Goal: Task Accomplishment & Management: Manage account settings

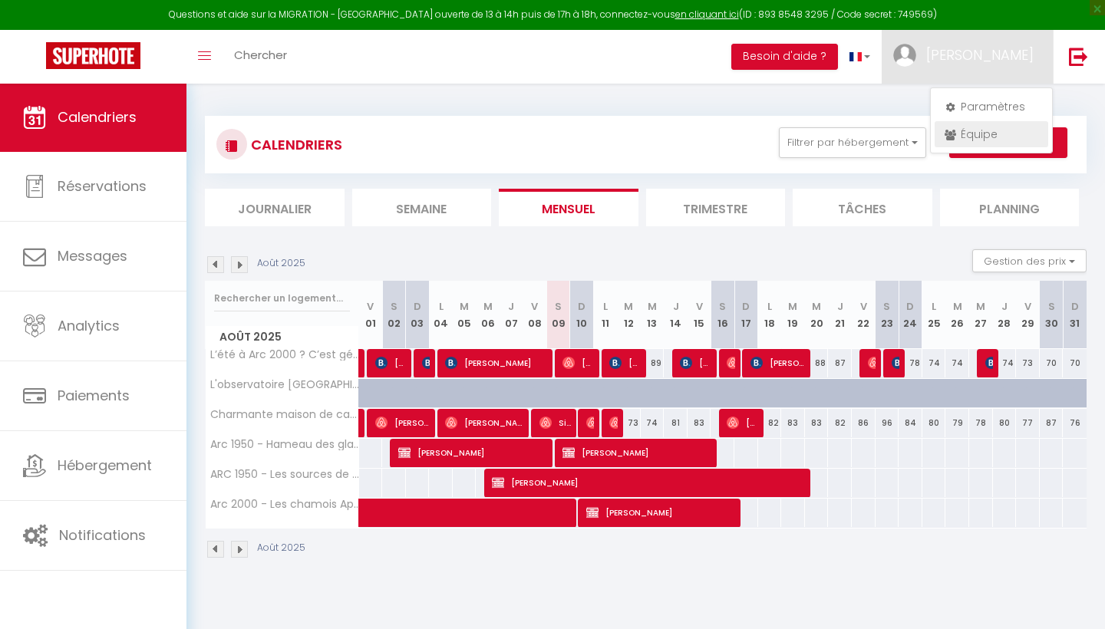
click at [982, 124] on link "Équipe" at bounding box center [992, 134] width 114 height 26
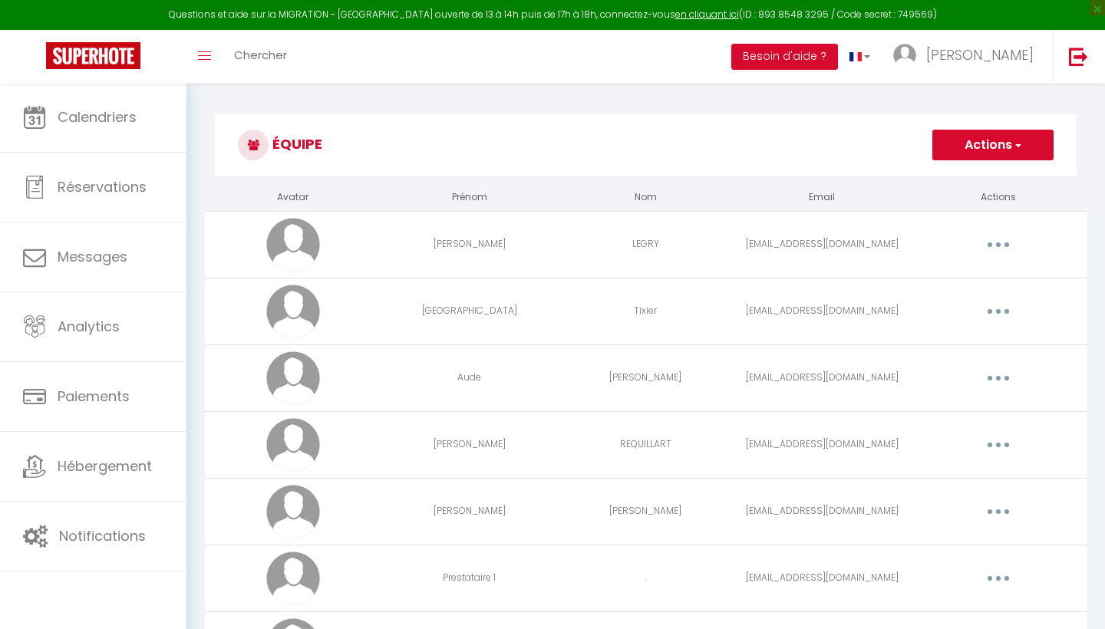
click at [999, 576] on icon "button" at bounding box center [998, 578] width 5 height 5
click at [959, 611] on link "Editer" at bounding box center [959, 614] width 114 height 26
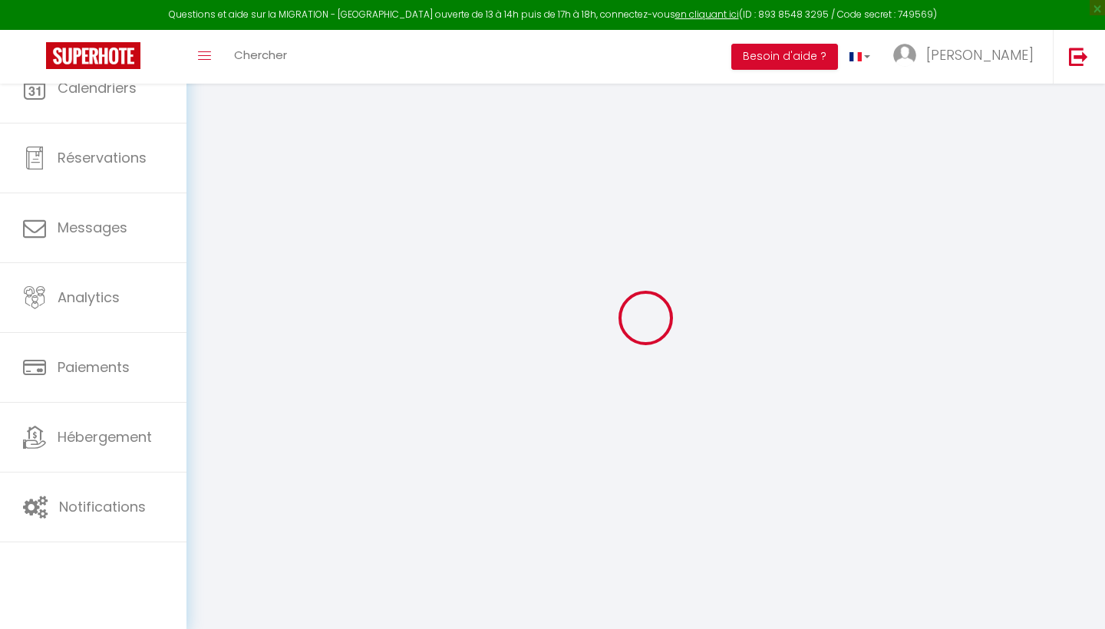
type input "Prestataire 1"
type input "."
type input "[EMAIL_ADDRESS][DOMAIN_NAME]"
type textarea "[URL][DOMAIN_NAME]"
checkbox input "false"
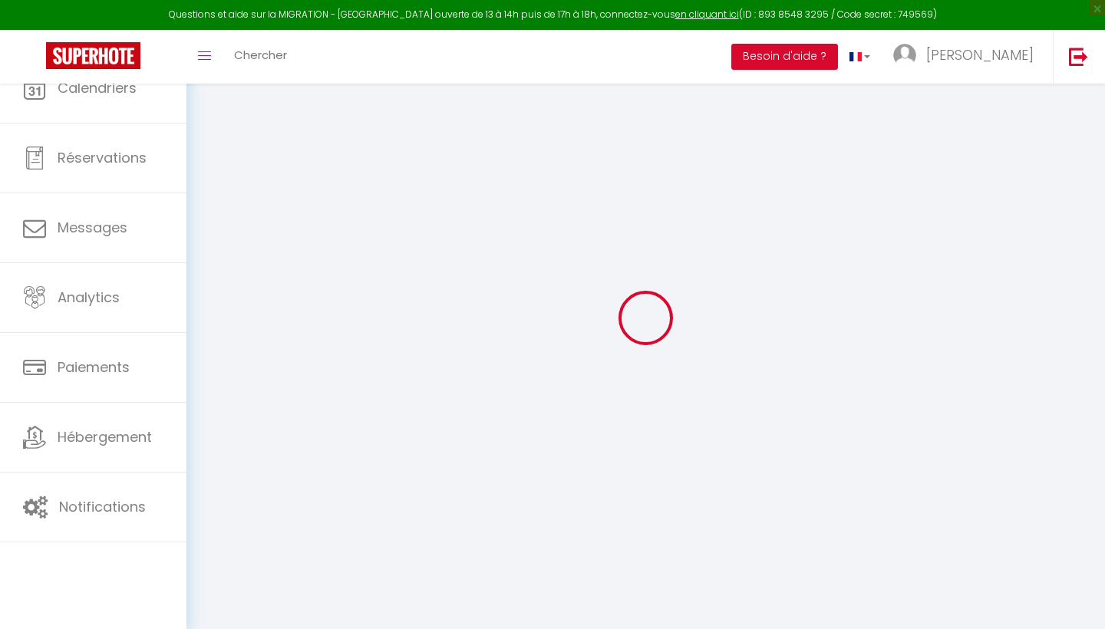
checkbox input "false"
checkbox input "true"
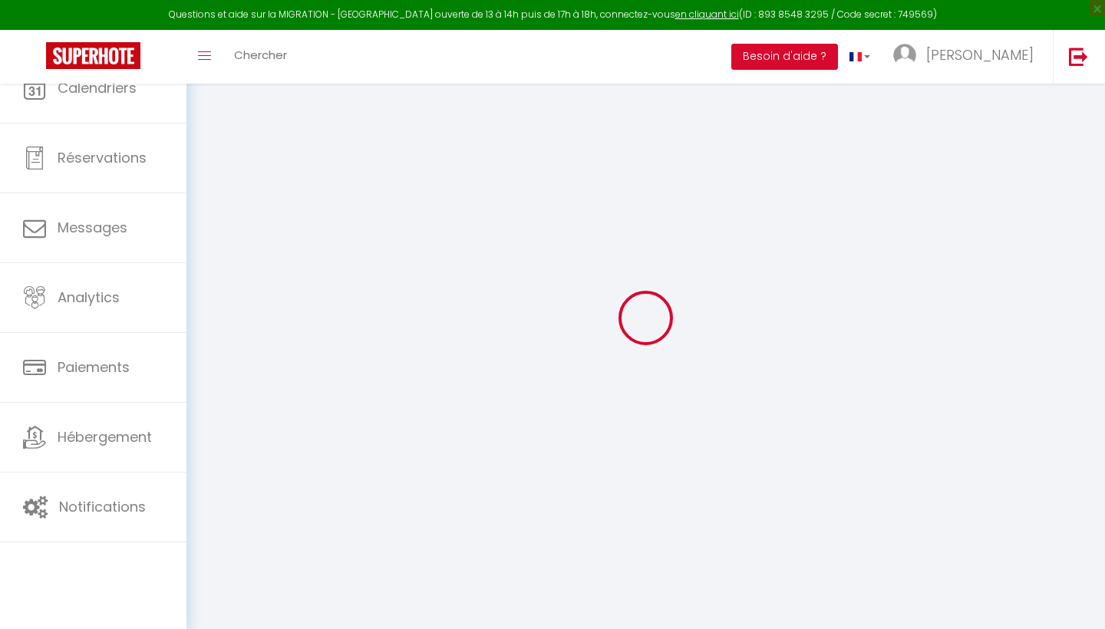
checkbox input "true"
checkbox input "false"
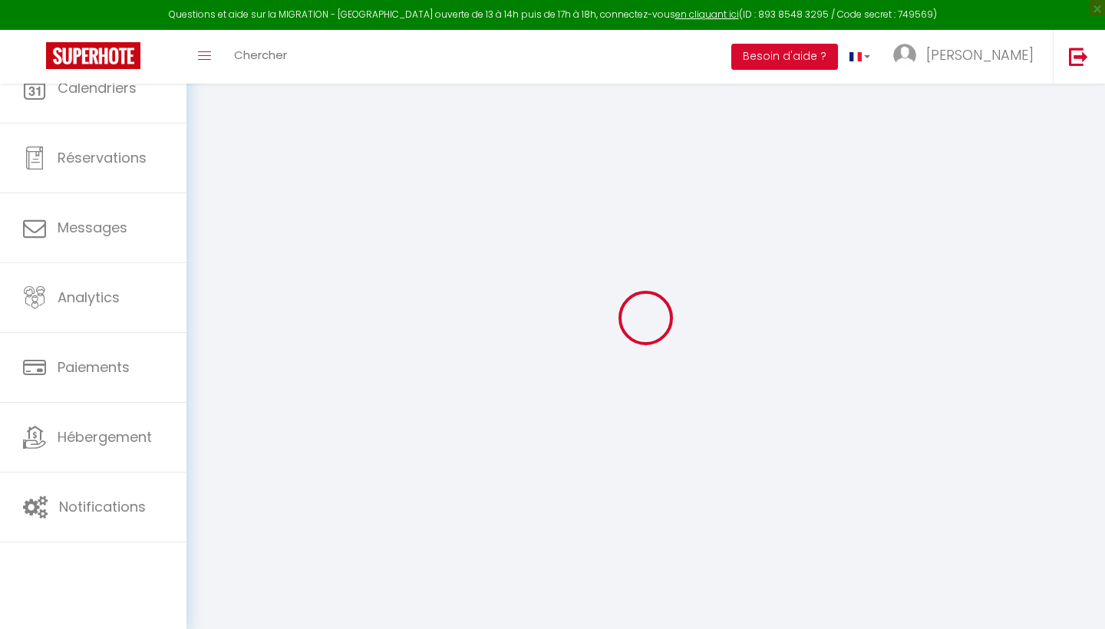
checkbox input "false"
select select
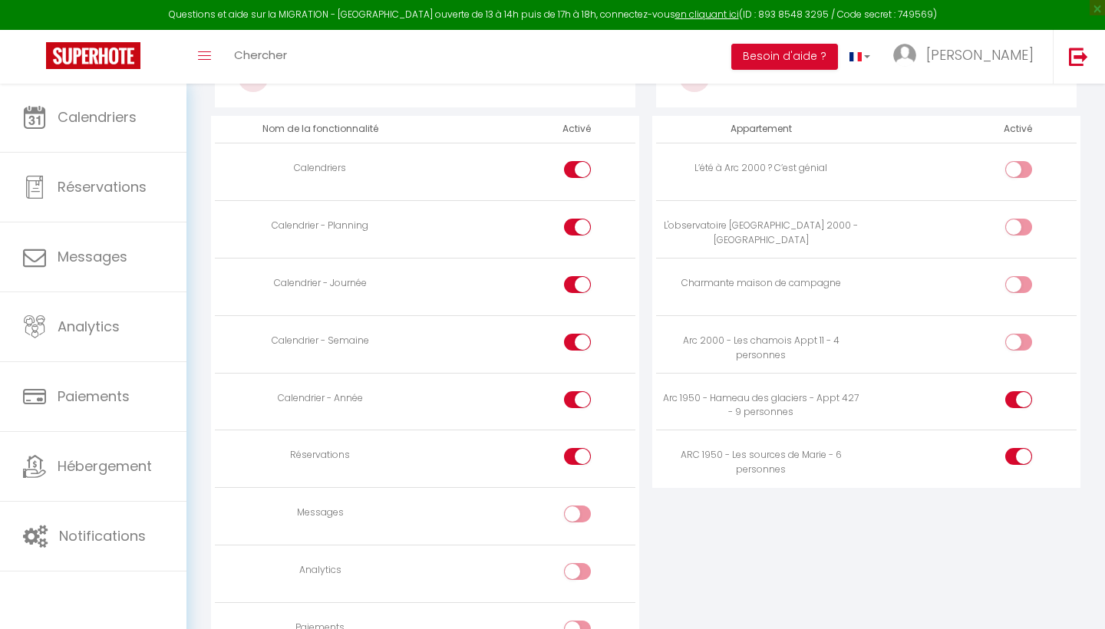
scroll to position [876, 0]
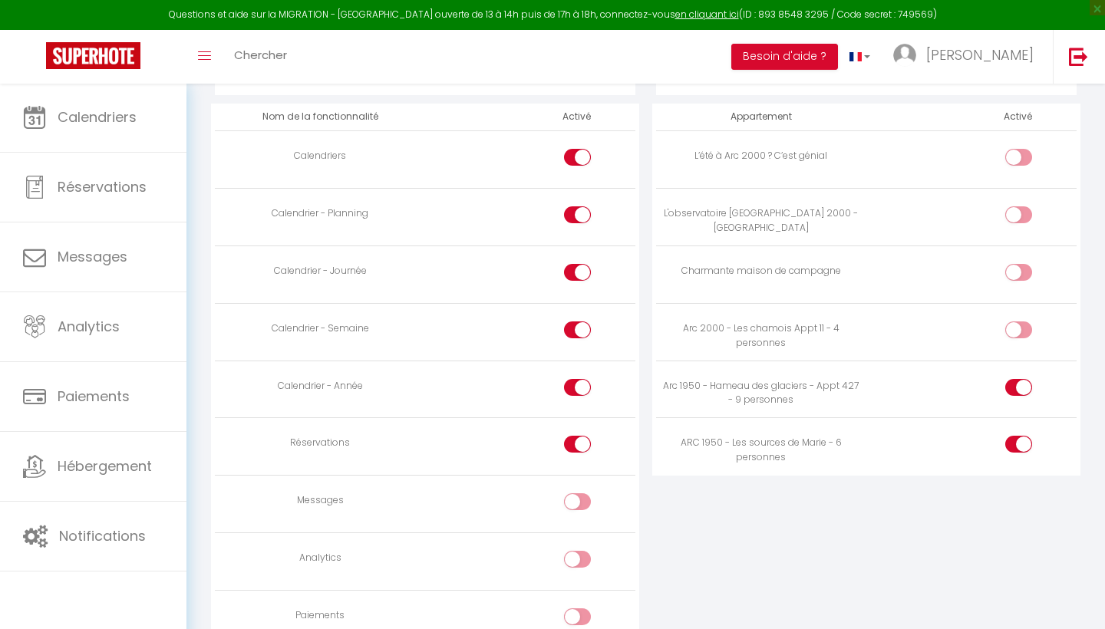
click at [1024, 322] on input "checkbox" at bounding box center [1032, 333] width 27 height 23
checkbox input "true"
click at [1034, 512] on div "ACCÈS AUX APPARTEMENTS Appartement Activé L’été à Arc 2000 ? C’est génial L'obs…" at bounding box center [866, 442] width 441 height 843
drag, startPoint x: 1089, startPoint y: 160, endPoint x: 1102, endPoint y: 98, distance: 62.8
click at [1102, 14] on div "Questions et aide sur la MIGRATION - [GEOGRAPHIC_DATA] ouverte de 13 à 14h puis…" at bounding box center [552, 45] width 1105 height 1676
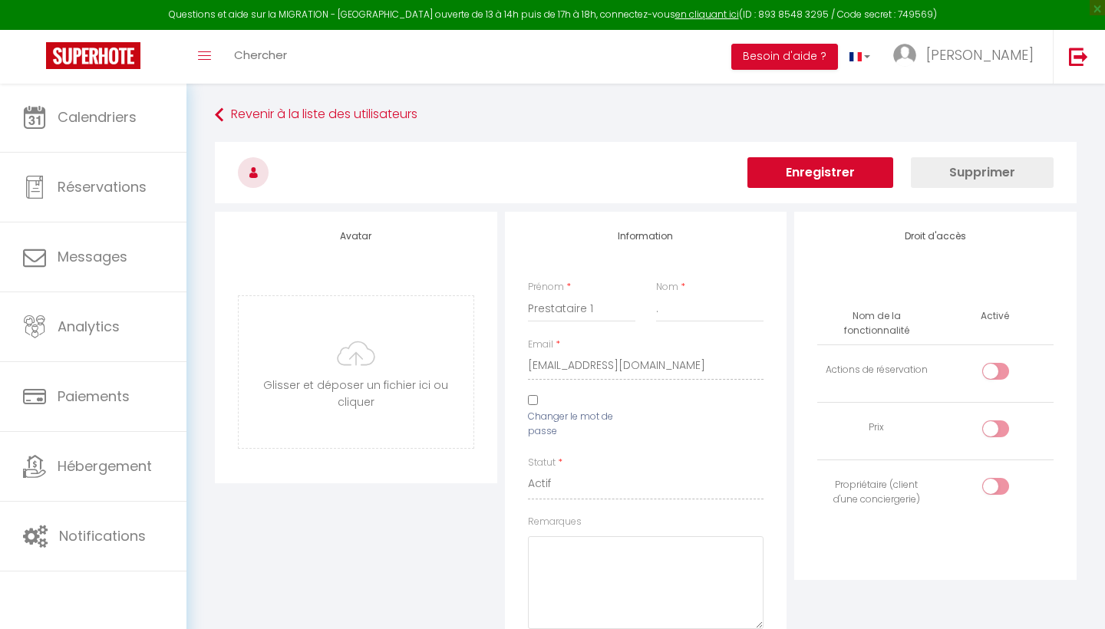
scroll to position [0, 0]
click at [819, 168] on button "Enregistrer" at bounding box center [821, 172] width 146 height 31
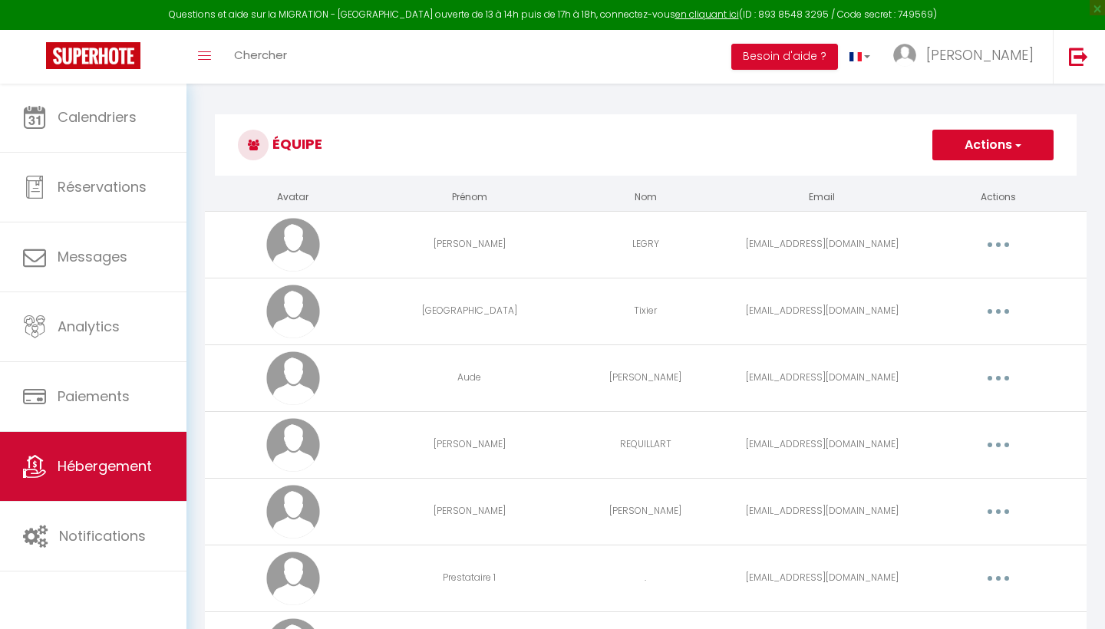
click at [118, 481] on link "Hébergement" at bounding box center [93, 466] width 187 height 69
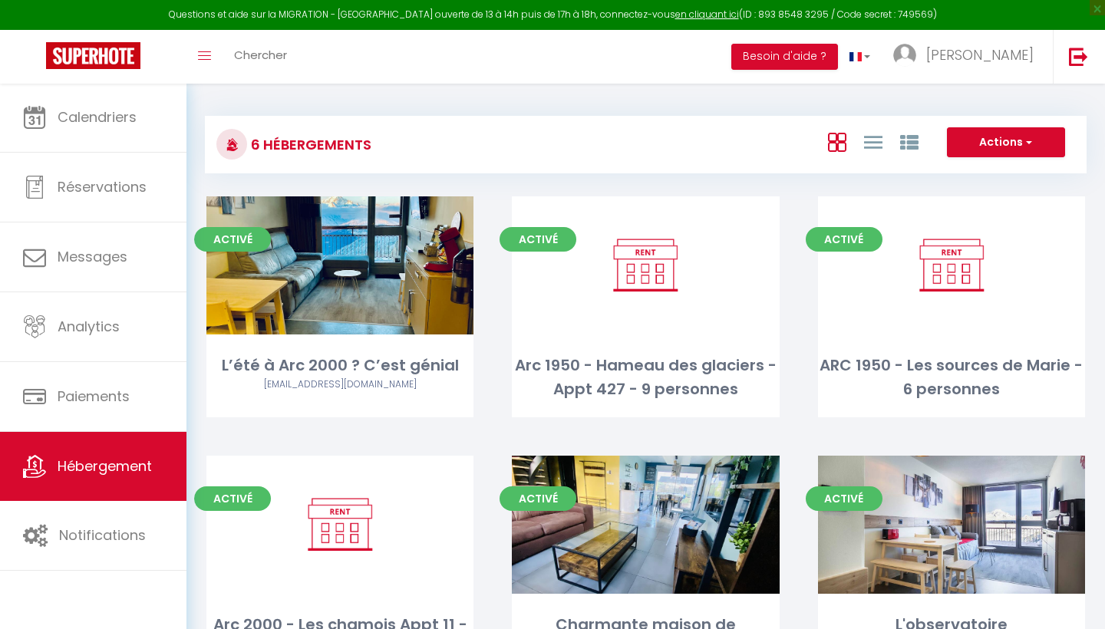
click at [1024, 431] on div "Activé Editer ARC 1950 - Les sources de [PERSON_NAME] - 6 personnes" at bounding box center [951, 325] width 305 height 259
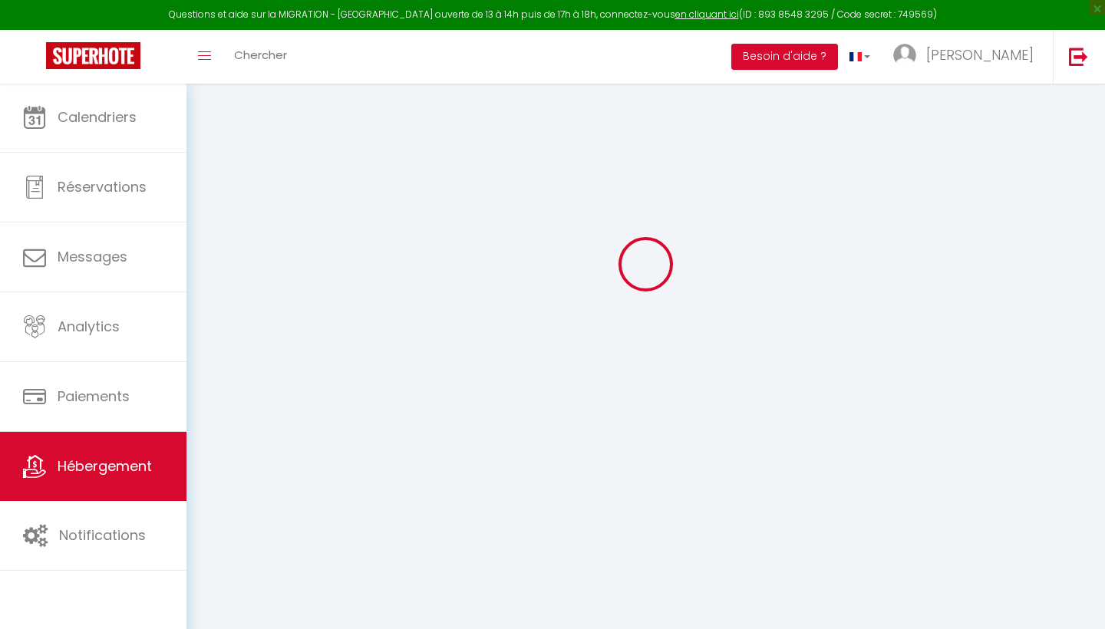
scroll to position [83, 0]
select select
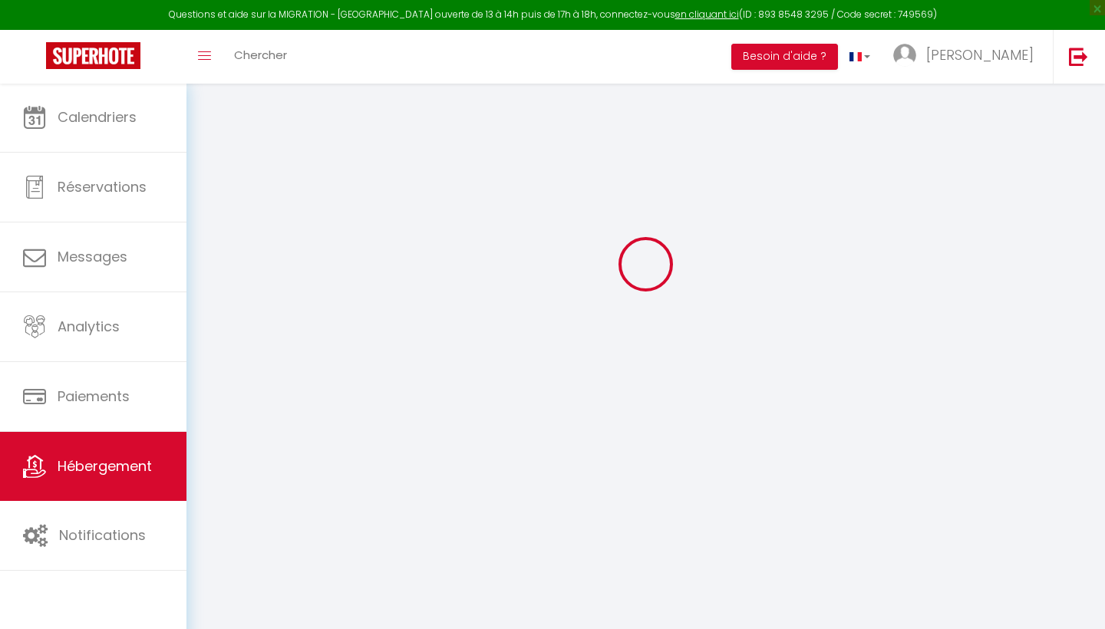
select select
checkbox input "false"
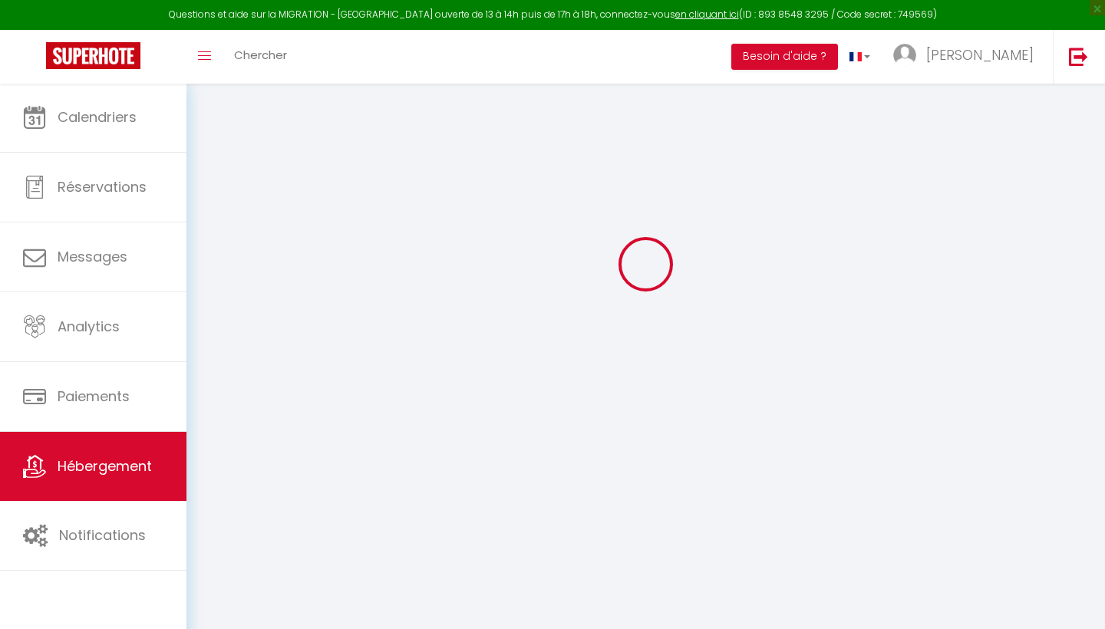
select select
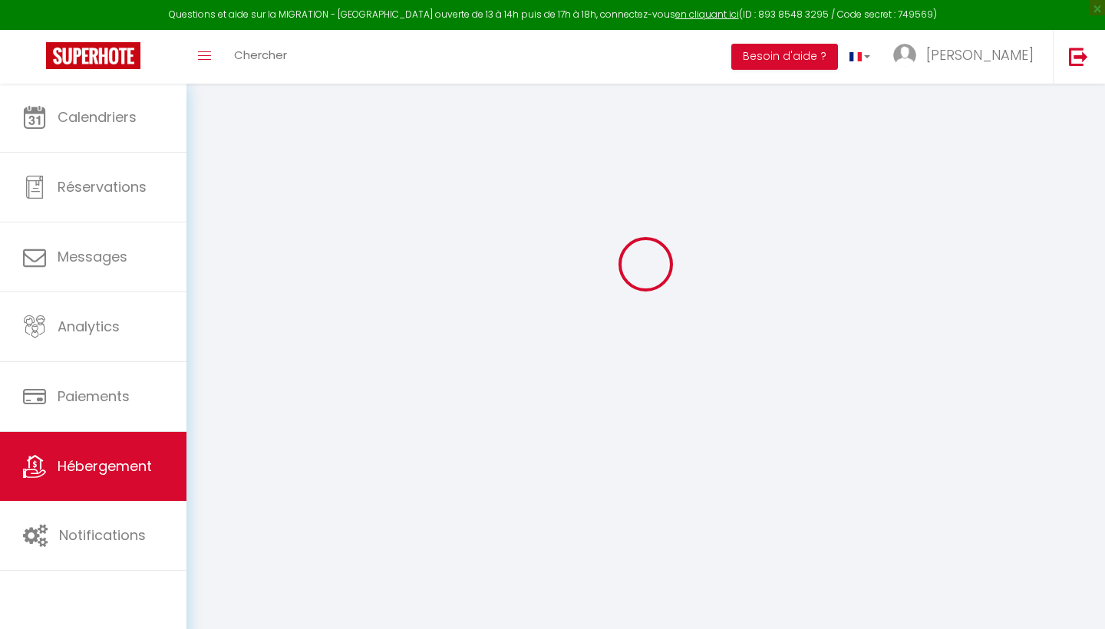
checkbox input "false"
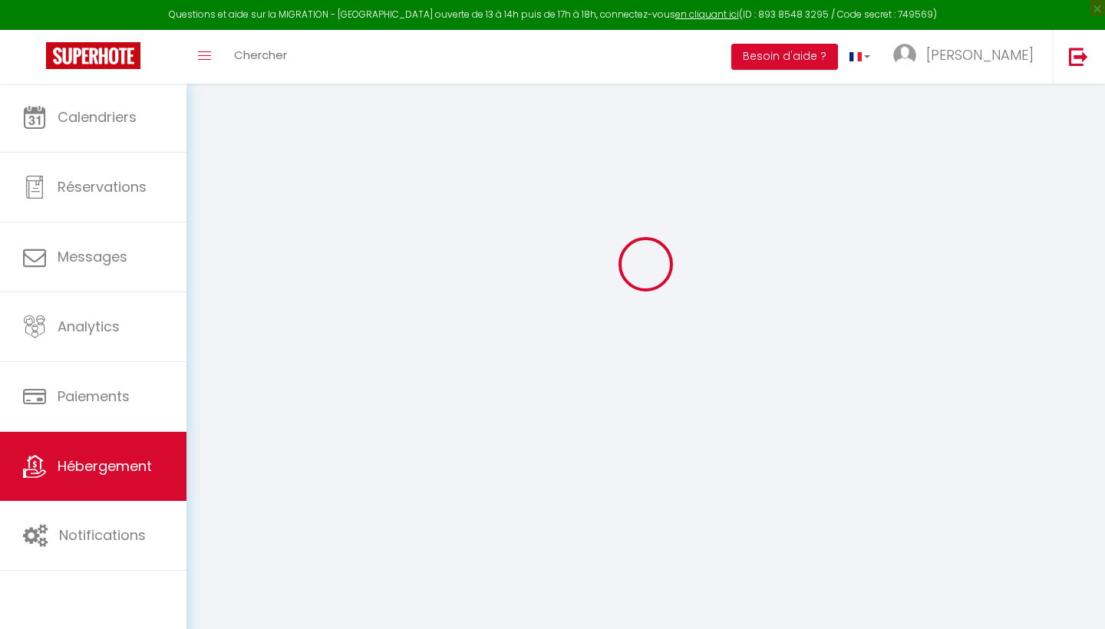
checkbox input "false"
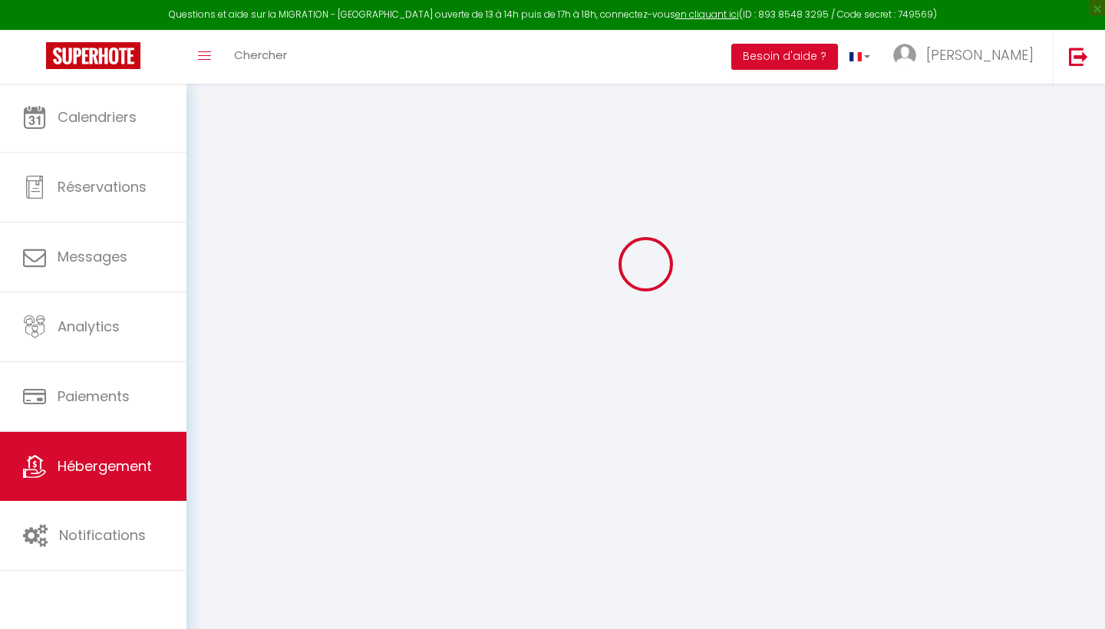
checkbox input "false"
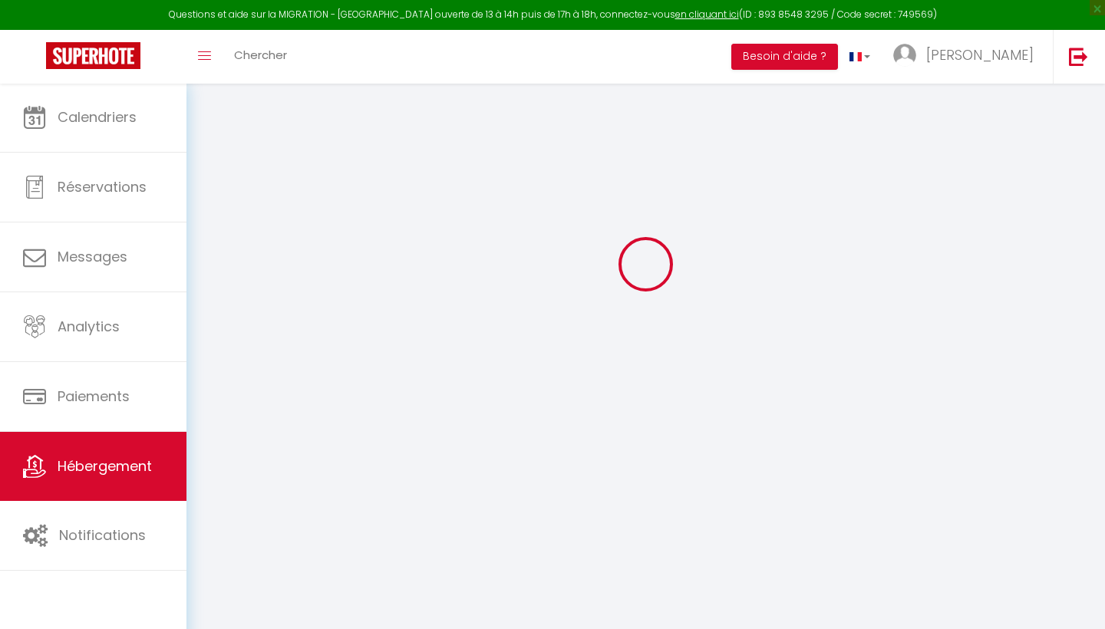
checkbox input "false"
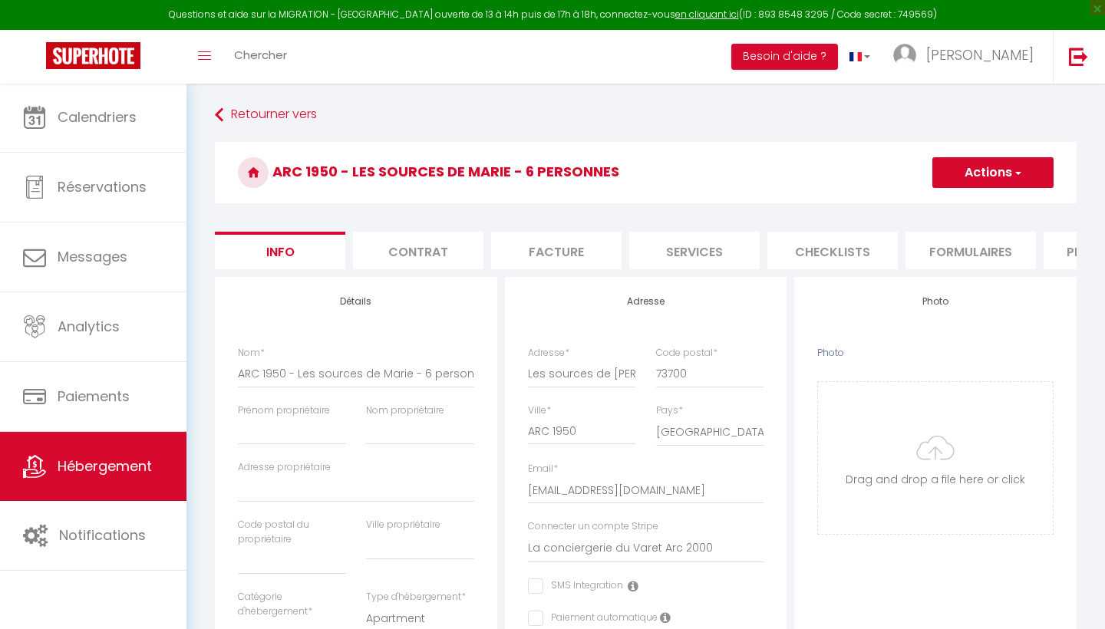
click at [682, 244] on li "Services" at bounding box center [694, 251] width 130 height 38
select select
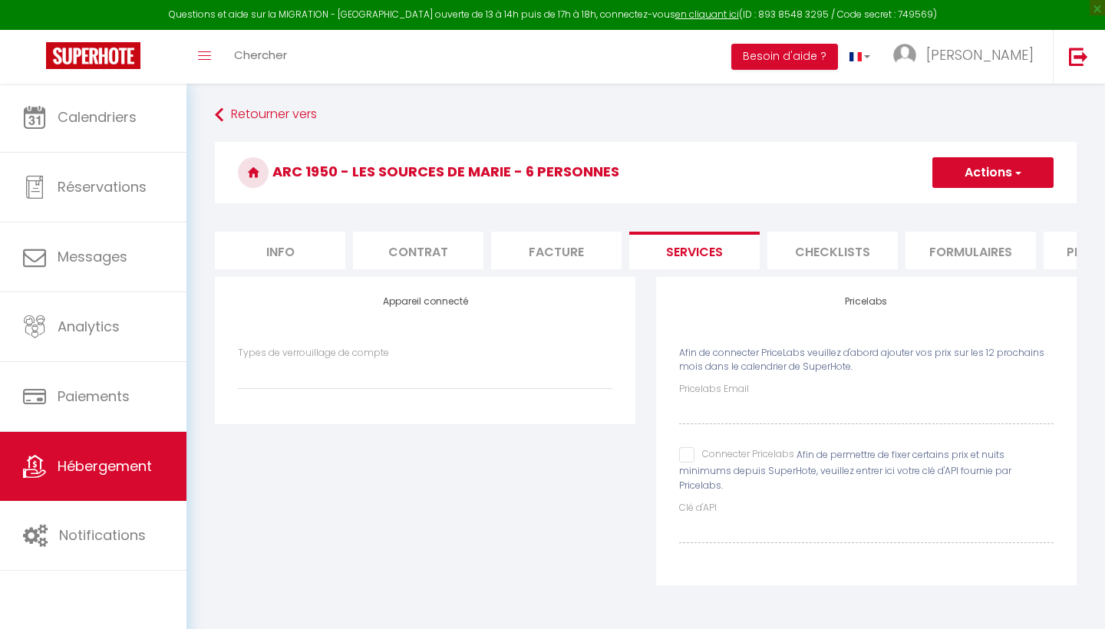
click at [540, 248] on li "Facture" at bounding box center [556, 251] width 130 height 38
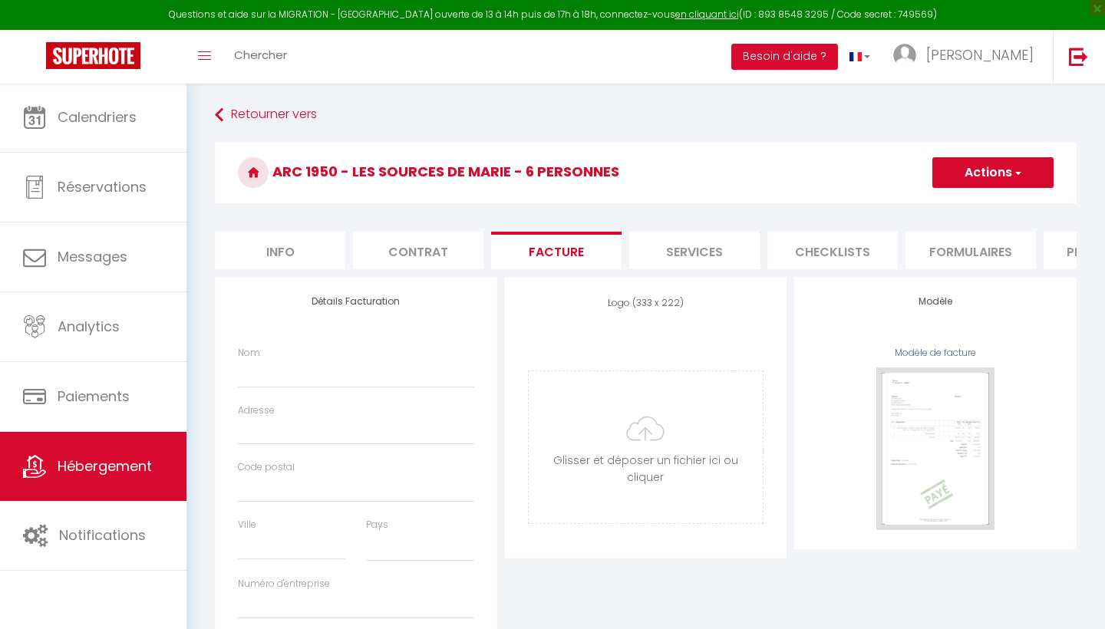
select select
click at [421, 250] on li "Contrat" at bounding box center [418, 251] width 130 height 38
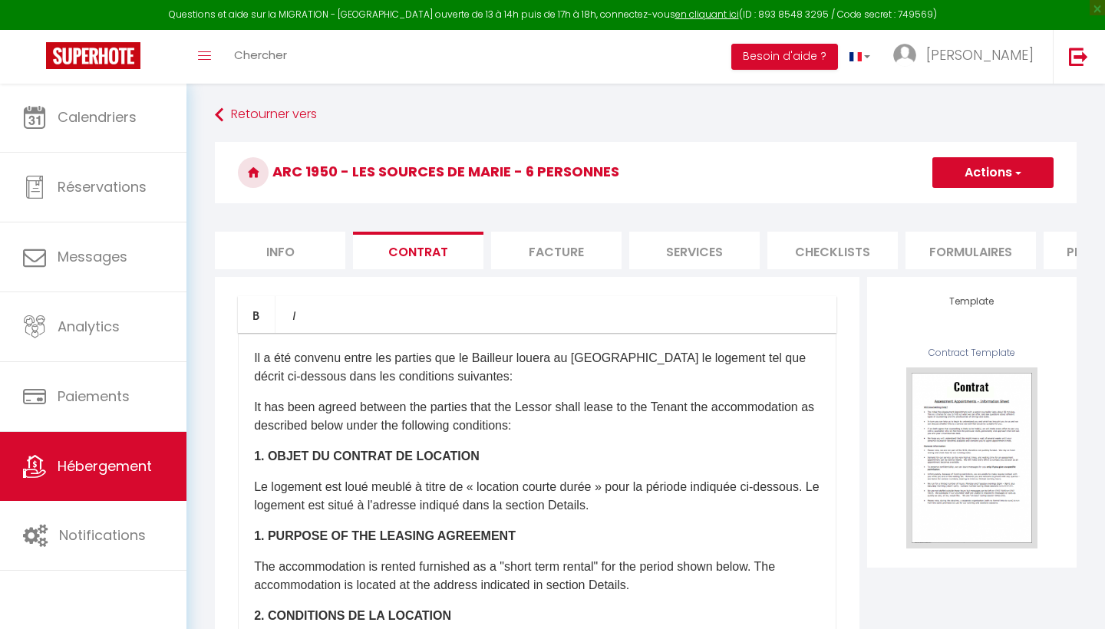
click at [1034, 249] on li "Formulaires" at bounding box center [971, 251] width 130 height 38
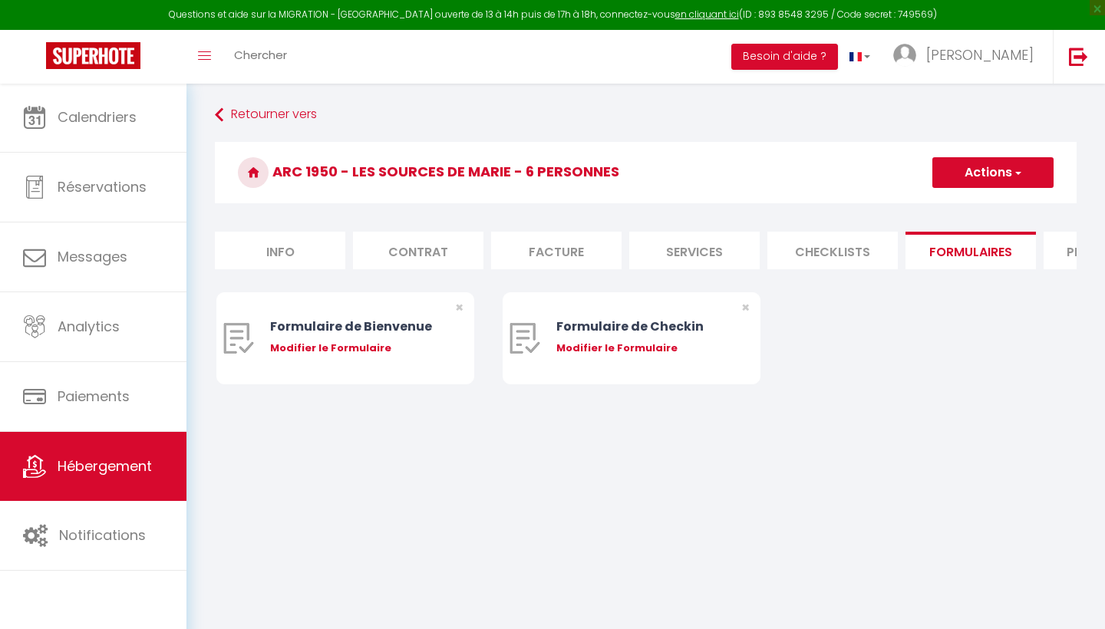
click at [1082, 258] on div "Retourner vers ARC 1950 - Les sources de [PERSON_NAME] - 6 personnes Actions Cr…" at bounding box center [646, 258] width 882 height 314
click at [1052, 251] on li "Plateformes" at bounding box center [1109, 251] width 130 height 38
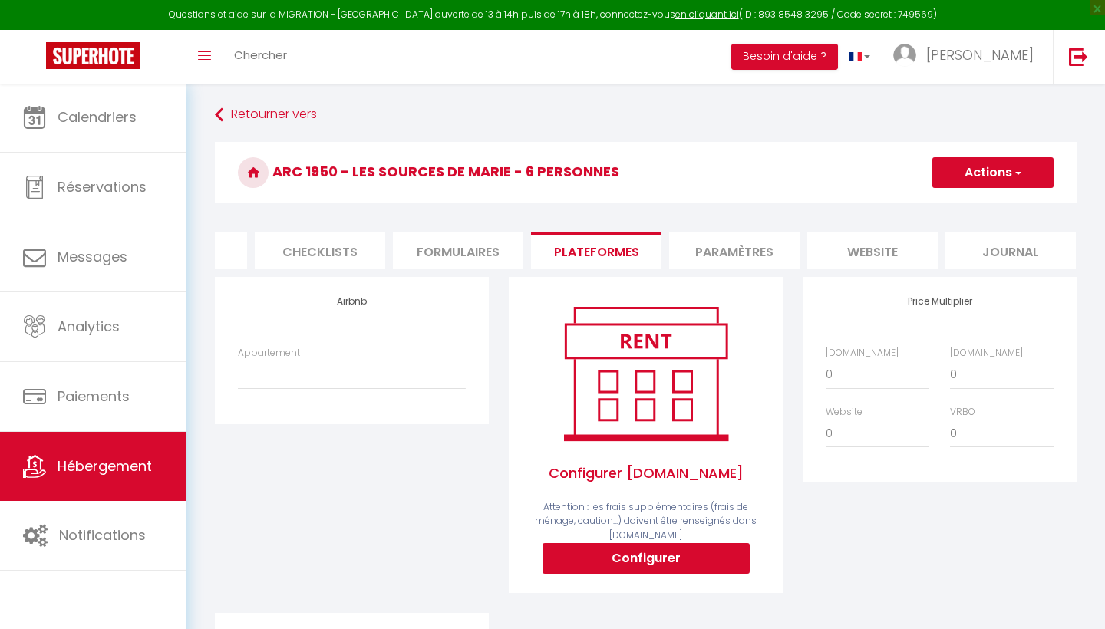
scroll to position [0, 512]
click at [741, 244] on li "Paramètres" at bounding box center [735, 251] width 130 height 38
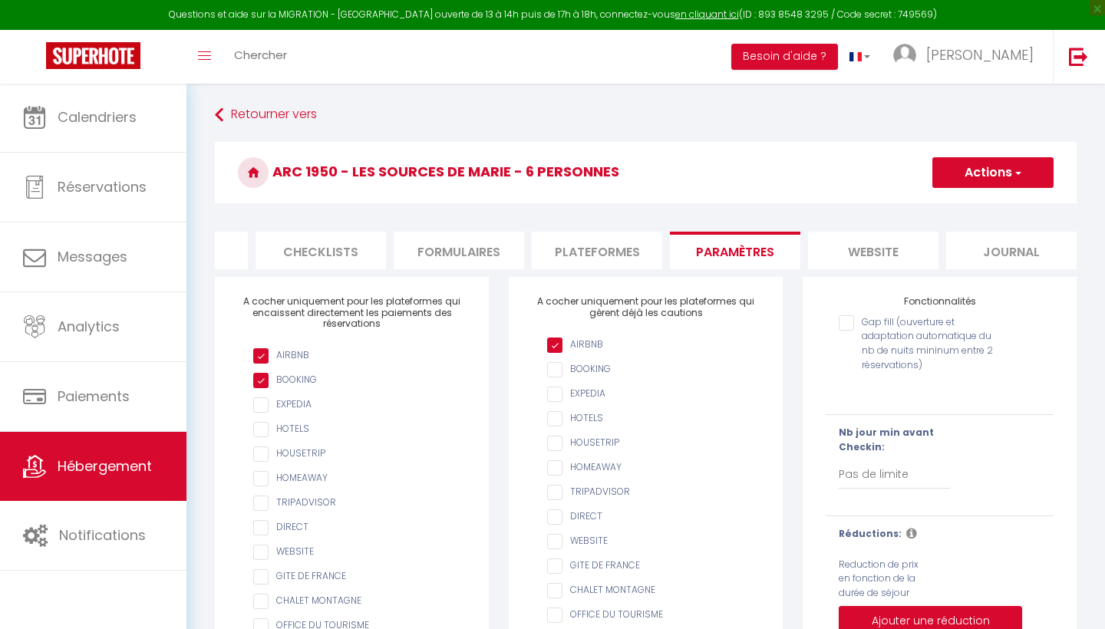
click at [829, 256] on li "website" at bounding box center [873, 251] width 130 height 38
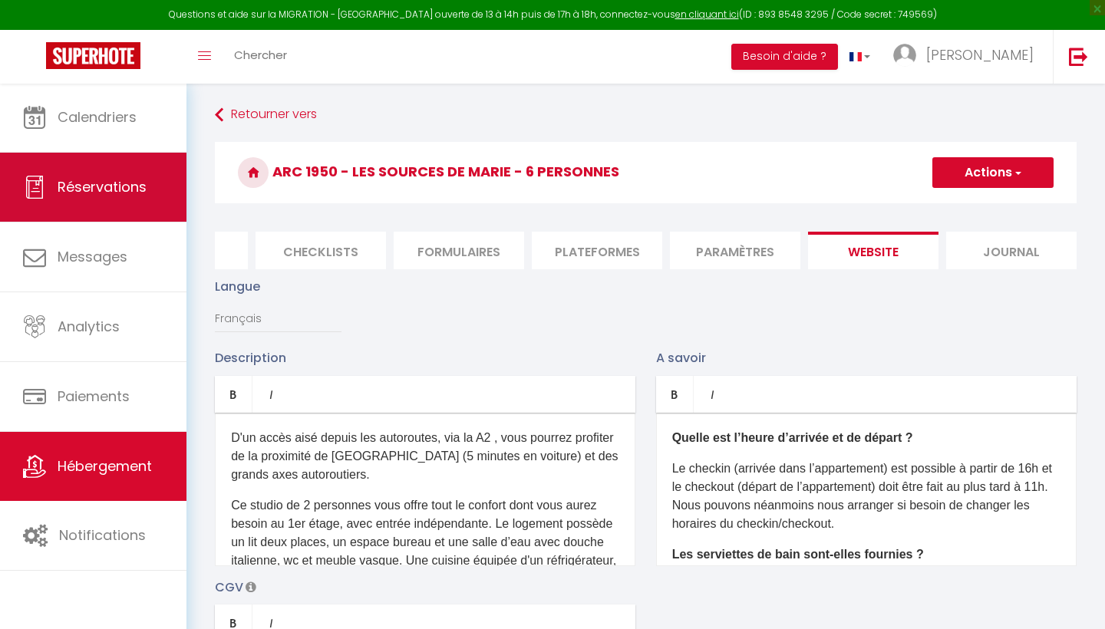
click at [111, 187] on span "Réservations" at bounding box center [102, 186] width 89 height 19
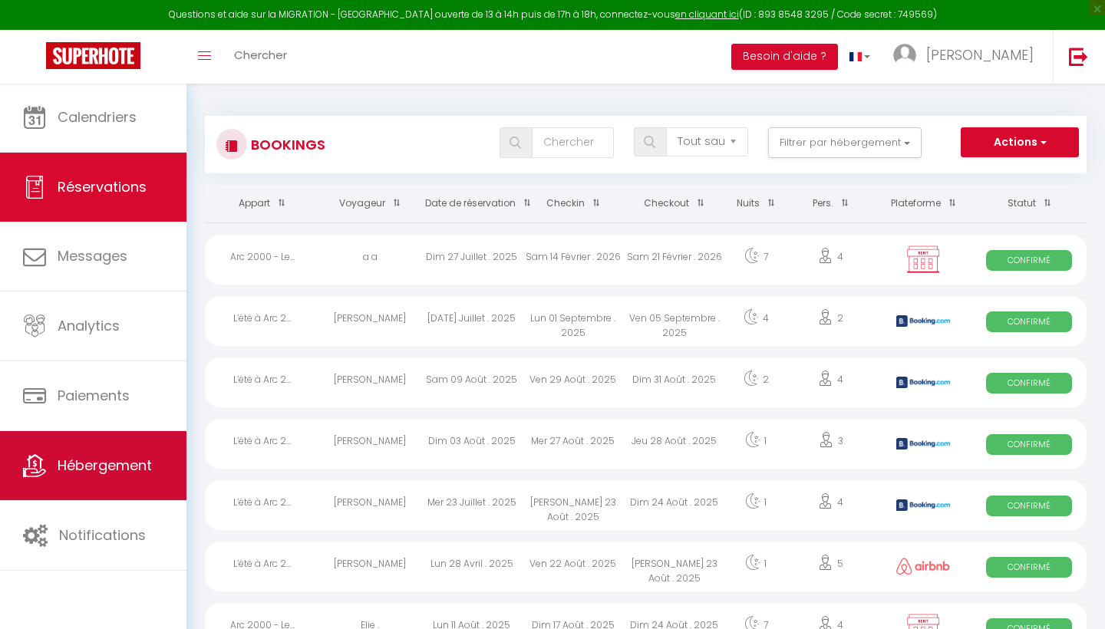
click at [82, 477] on link "Hébergement" at bounding box center [93, 465] width 187 height 69
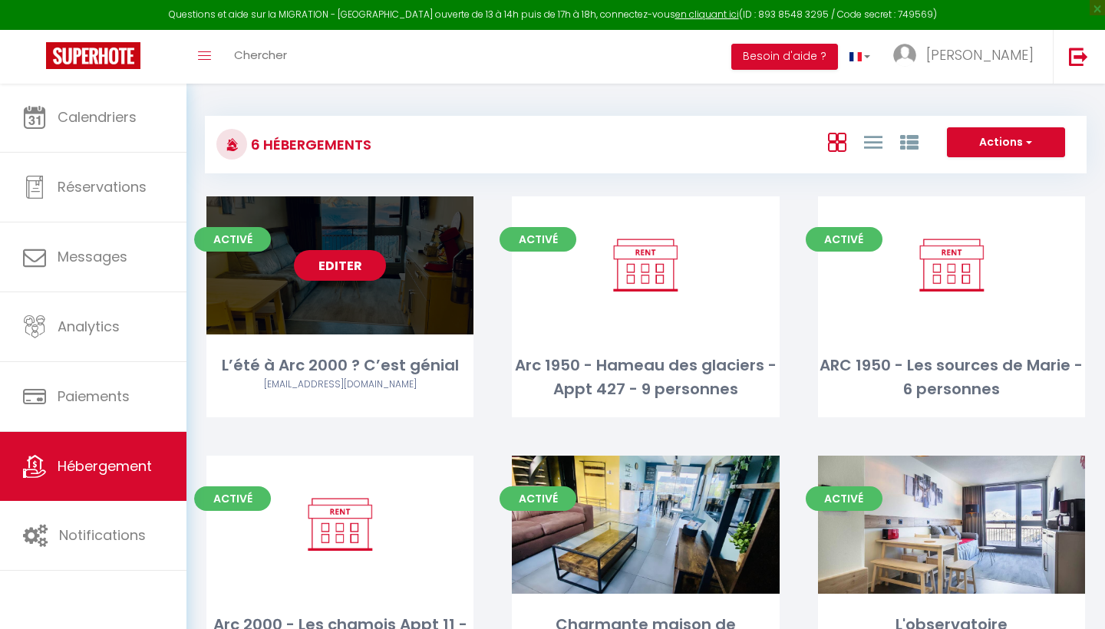
click at [362, 263] on link "Editer" at bounding box center [340, 265] width 92 height 31
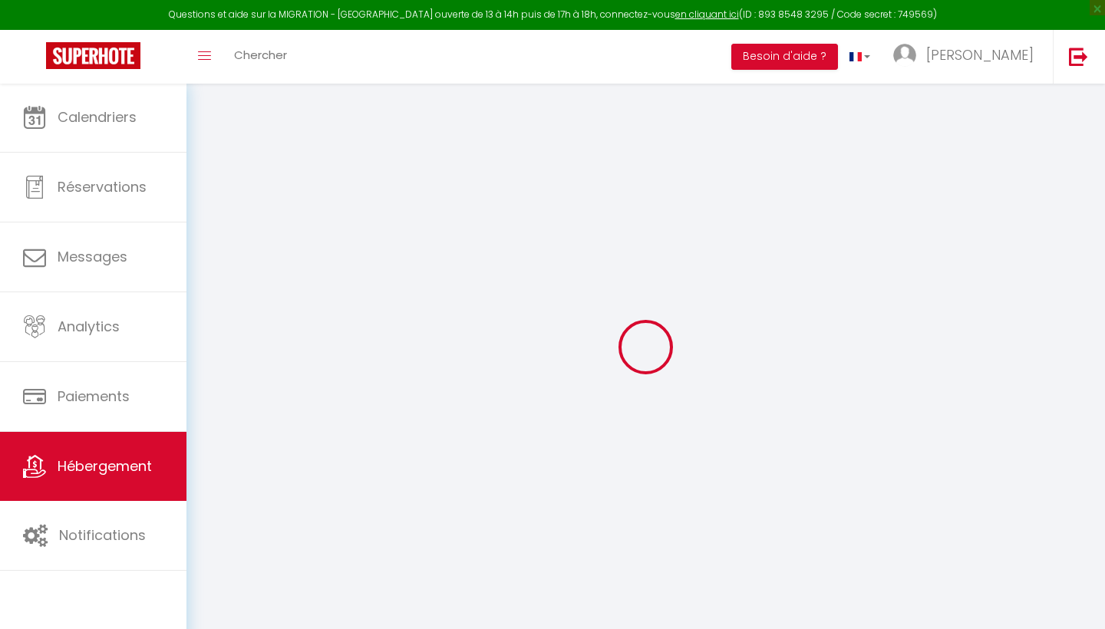
select select "+ 20 %"
select select "+ 50 %"
select select "+ 3 %"
select select "+ 20 %"
checkbox input "false"
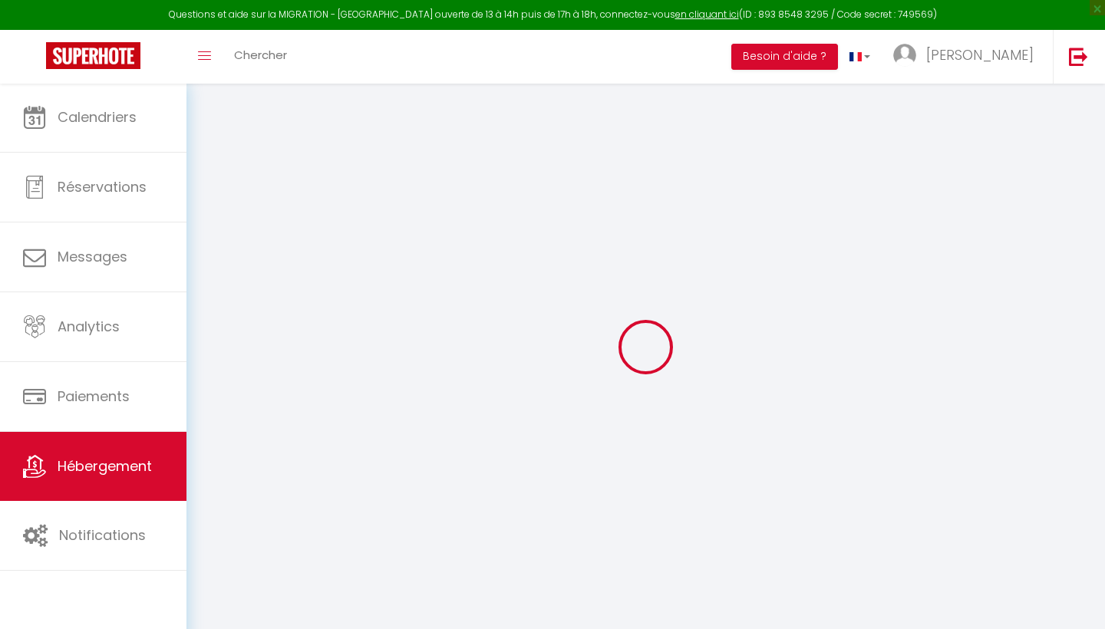
select select
checkbox input "false"
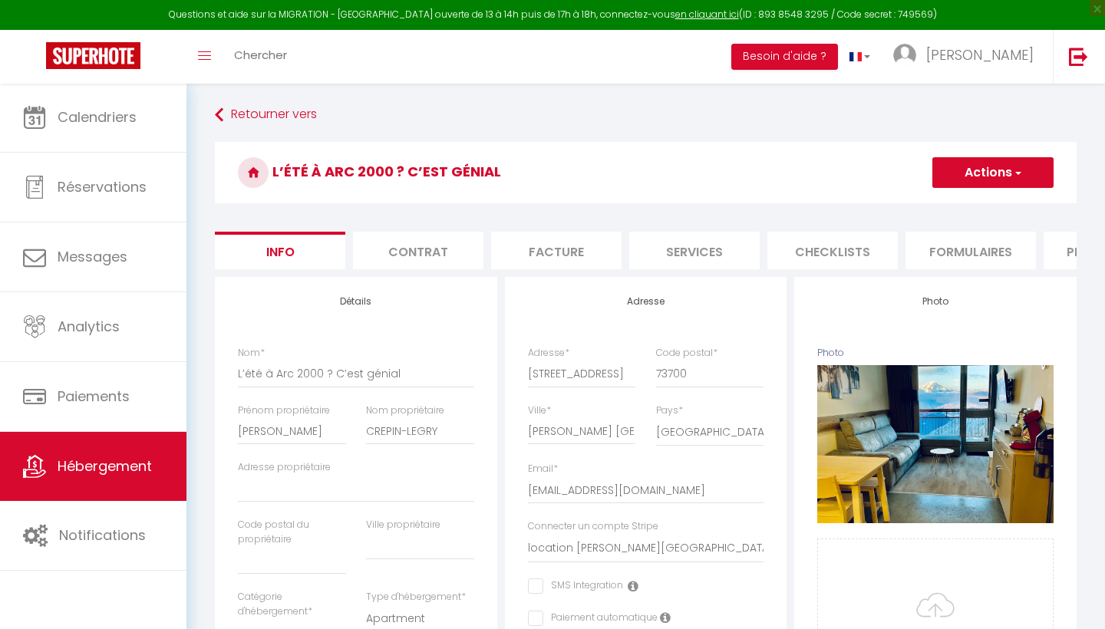
click at [1058, 248] on li "Plateformes" at bounding box center [1109, 251] width 130 height 38
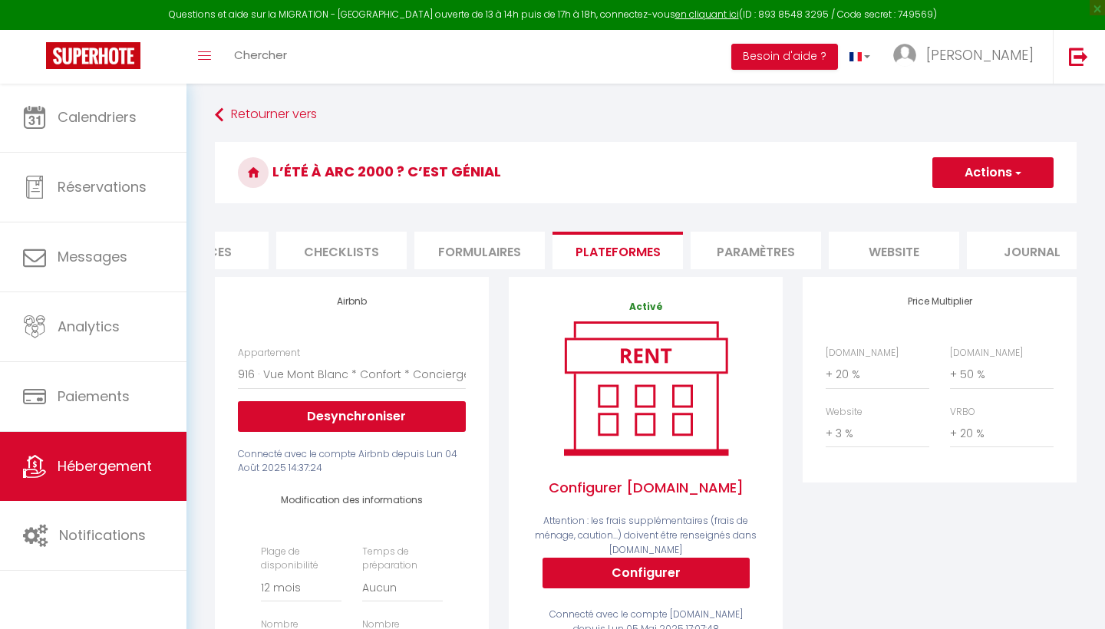
scroll to position [0, 513]
click at [755, 235] on li "Paramètres" at bounding box center [734, 251] width 130 height 38
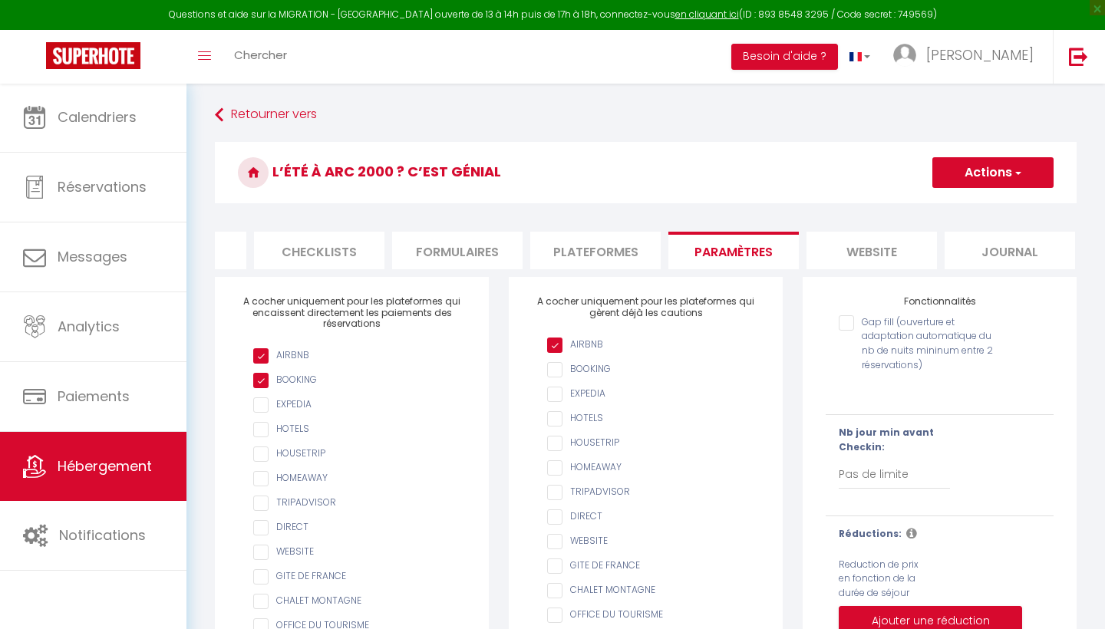
click at [555, 345] on input "AIRBNB" at bounding box center [653, 345] width 213 height 15
checkbox input "false"
click at [678, 379] on ul "AIRBNB BOOKING EXPEDIA HOTELS HOUSETRIP HOMEAWAY TRIPADVISOR DIRECT WEBSITE GIT…" at bounding box center [646, 481] width 228 height 287
click at [989, 170] on button "Actions" at bounding box center [993, 172] width 121 height 31
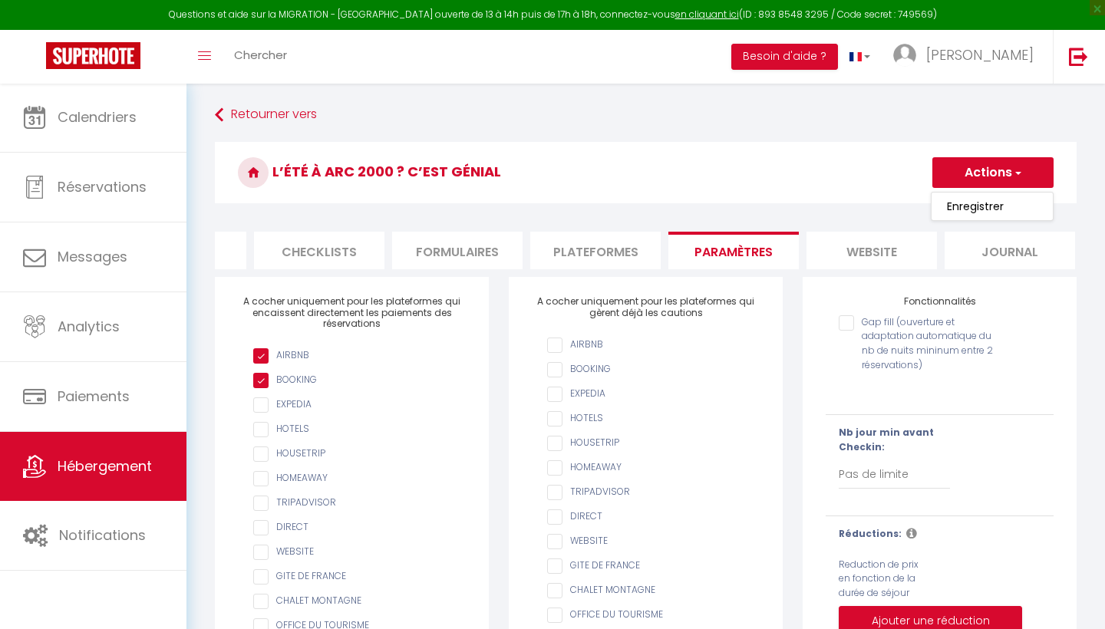
click at [969, 214] on link "Enregistrer" at bounding box center [992, 206] width 121 height 20
click at [996, 172] on button "Actions" at bounding box center [993, 172] width 121 height 31
click at [979, 206] on input "Enregistrer" at bounding box center [975, 206] width 57 height 15
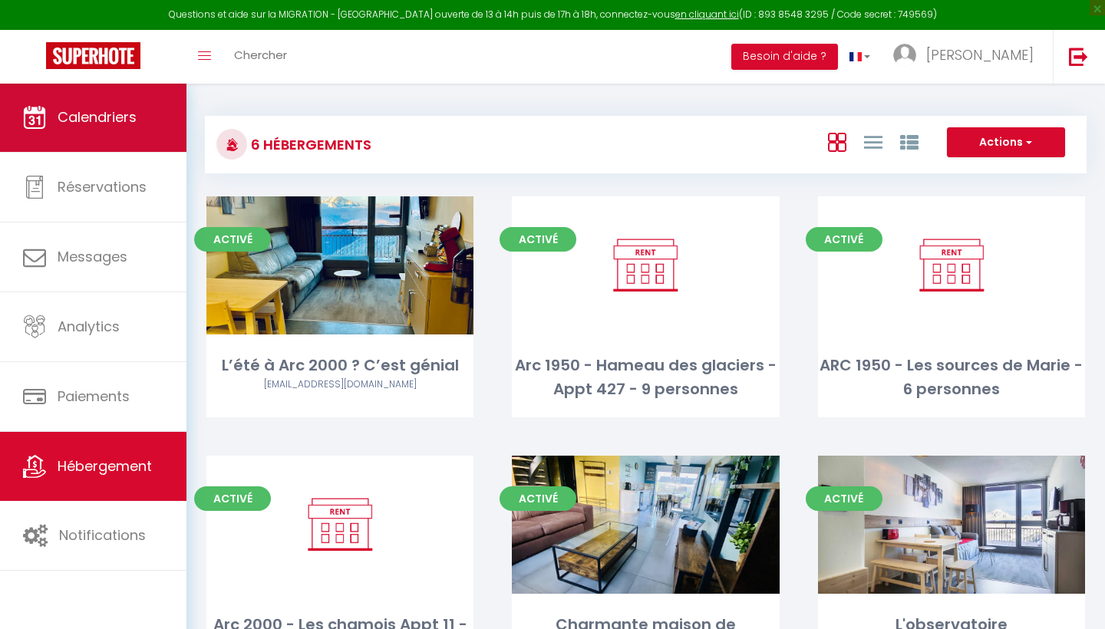
click at [111, 94] on link "Calendriers" at bounding box center [93, 117] width 187 height 69
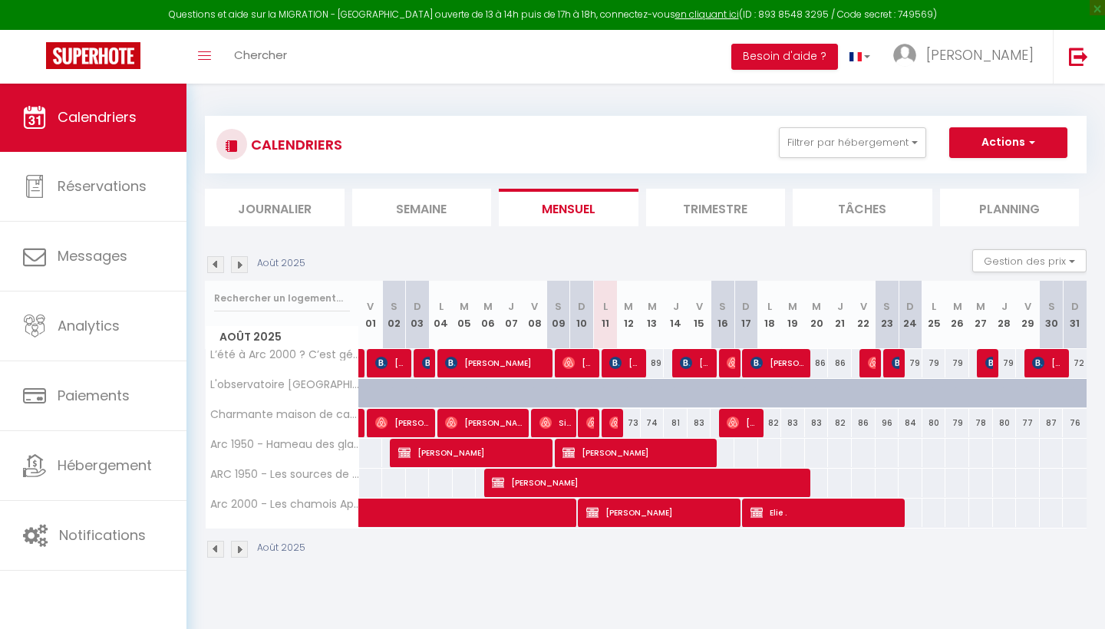
click at [682, 519] on span "[PERSON_NAME]" at bounding box center [661, 512] width 150 height 29
select select "OK"
select select "KO"
select select "0"
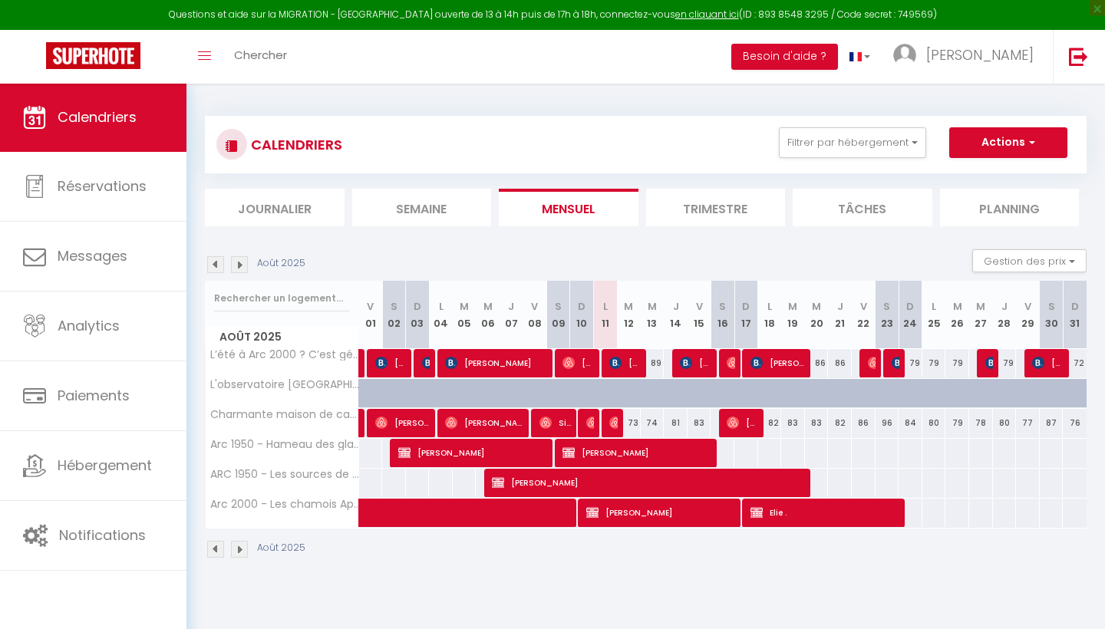
select select "1"
select select
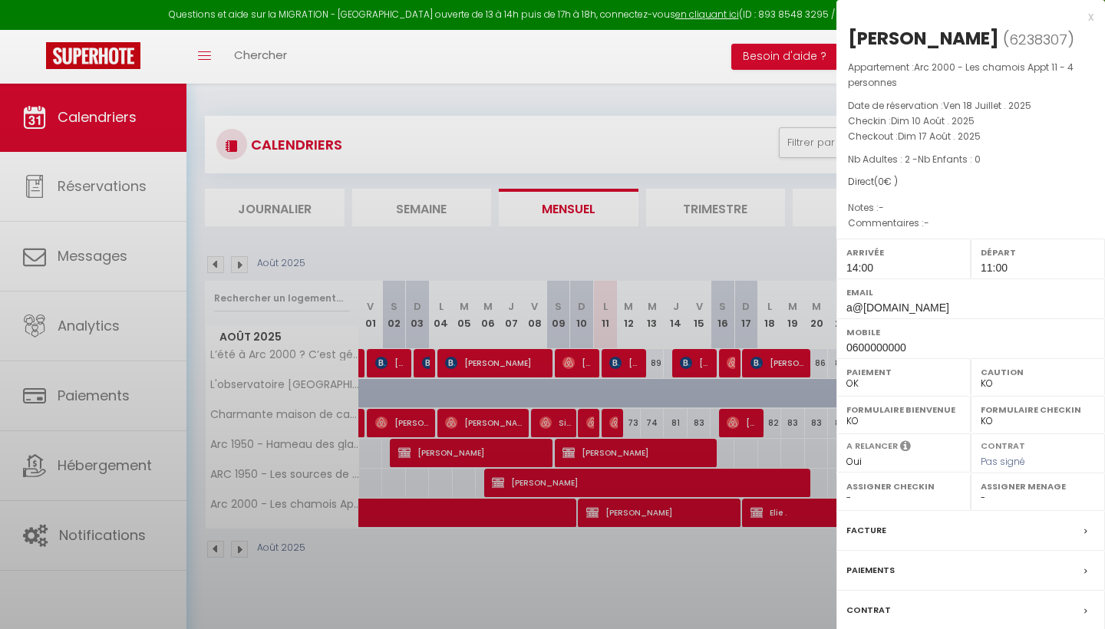
select select "50255"
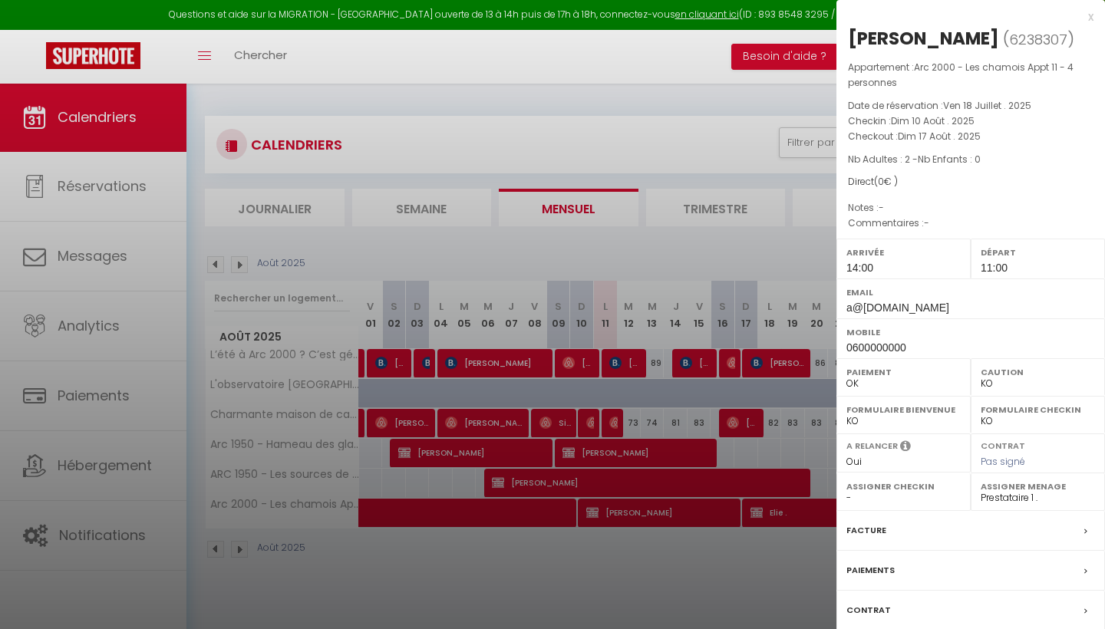
click at [788, 519] on div at bounding box center [552, 314] width 1105 height 629
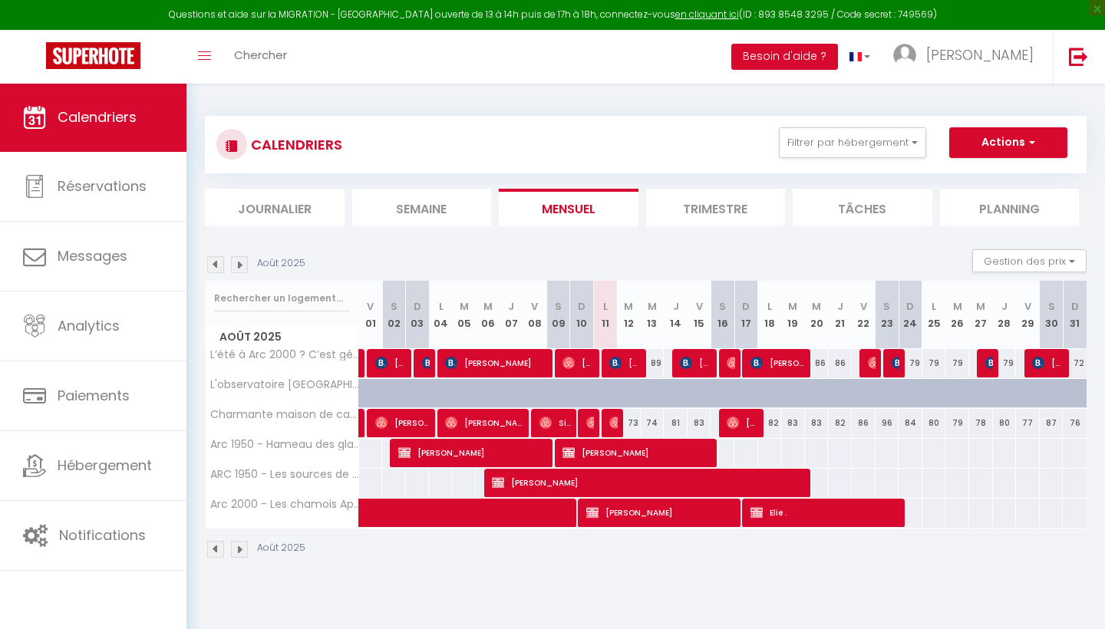
click at [826, 517] on span "Elie ." at bounding box center [826, 512] width 150 height 29
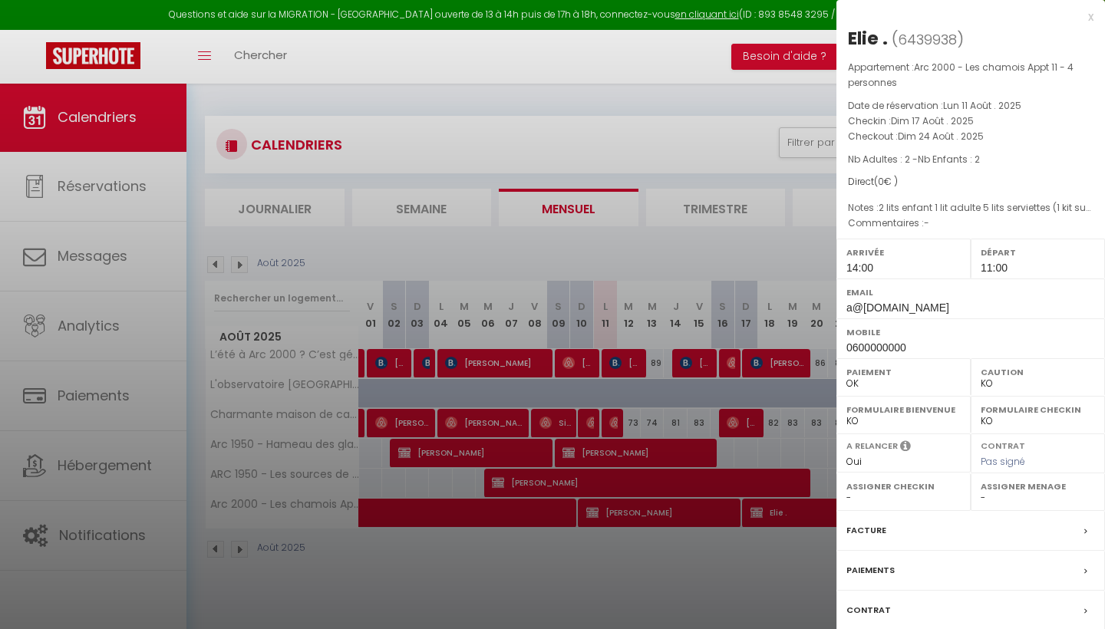
click at [1009, 486] on label "Assigner Menage" at bounding box center [1038, 486] width 114 height 15
select select "50255"
click at [698, 447] on div at bounding box center [552, 314] width 1105 height 629
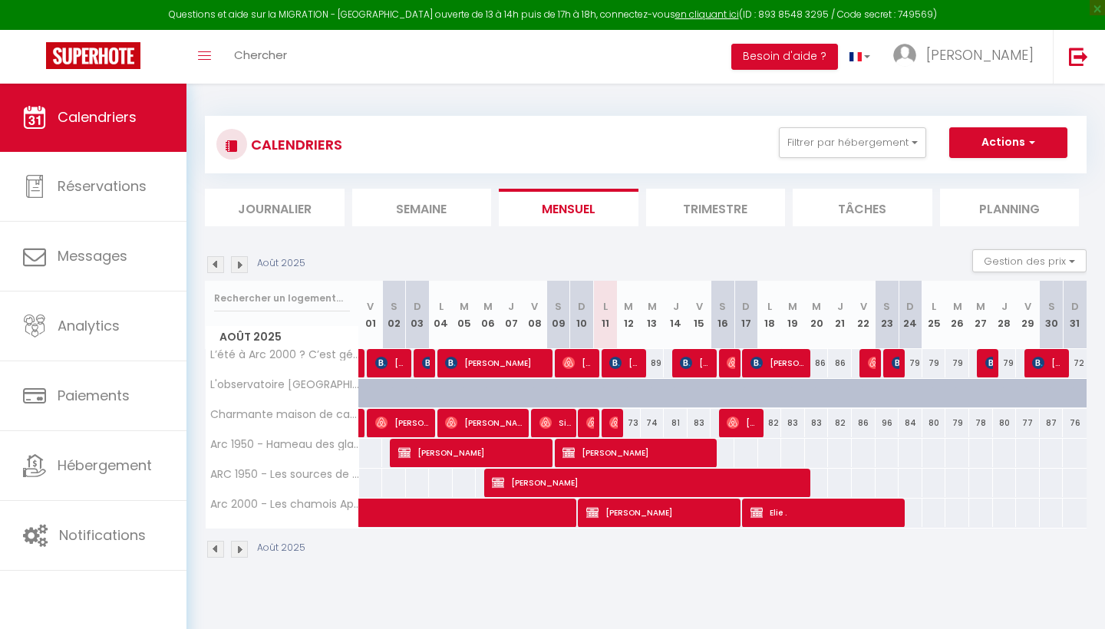
click at [698, 447] on span "[PERSON_NAME]" at bounding box center [638, 452] width 150 height 29
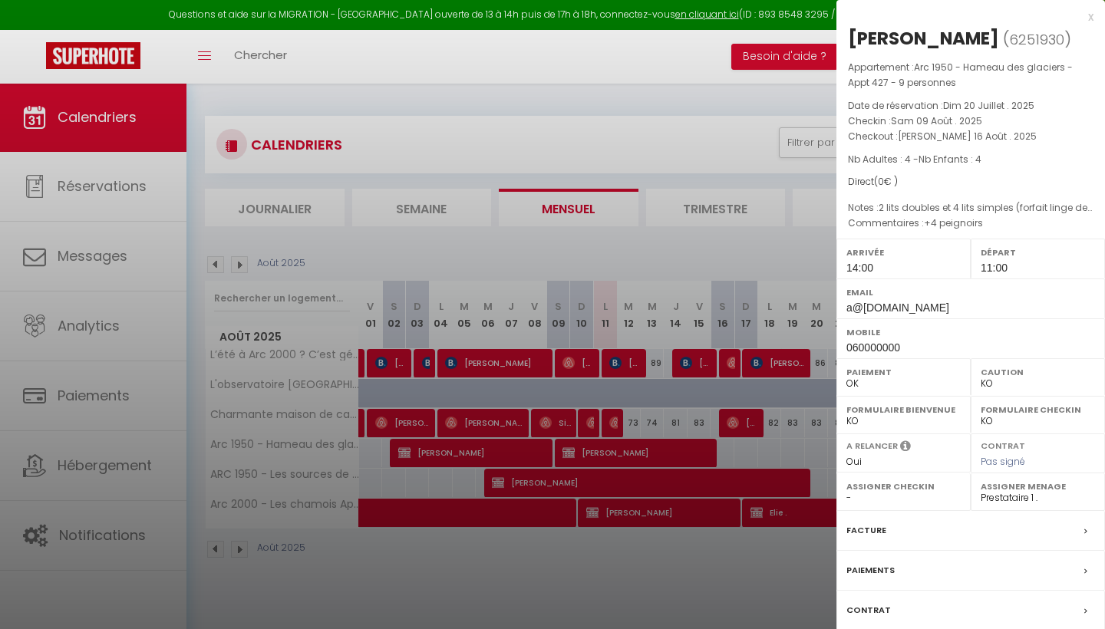
click at [769, 476] on div at bounding box center [552, 314] width 1105 height 629
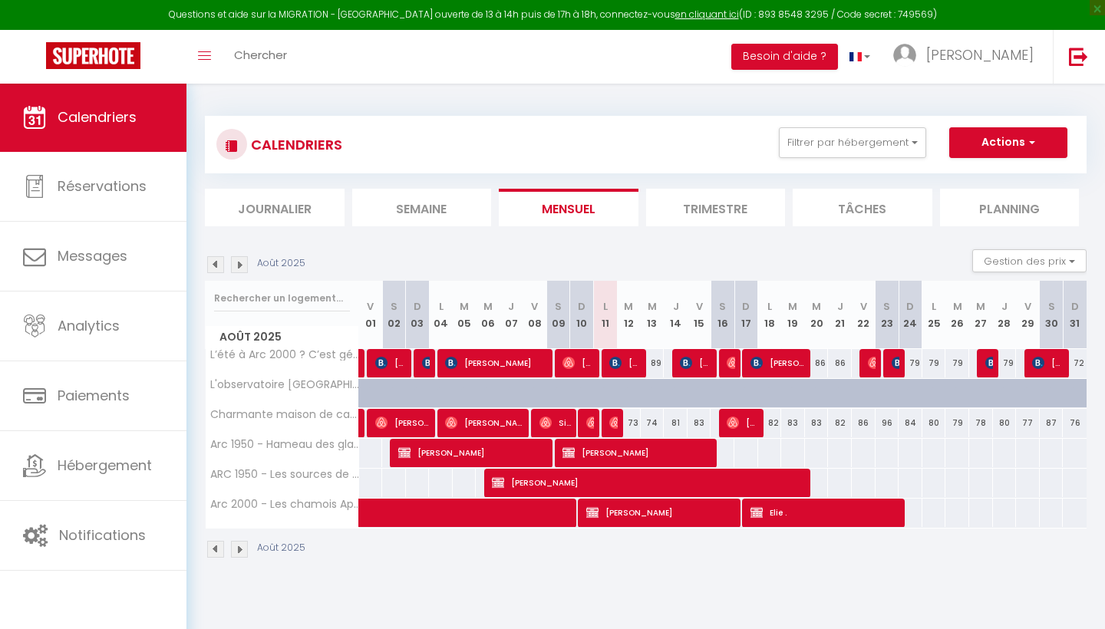
click at [769, 476] on span "[PERSON_NAME]" at bounding box center [650, 482] width 317 height 29
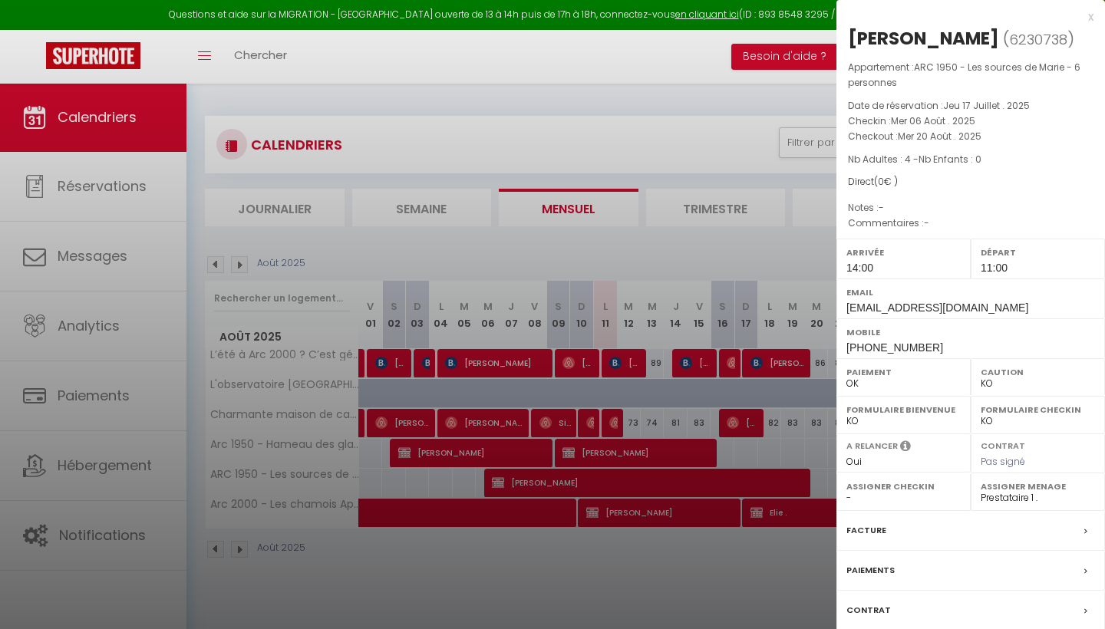
click at [1093, 19] on div "x" at bounding box center [965, 17] width 257 height 18
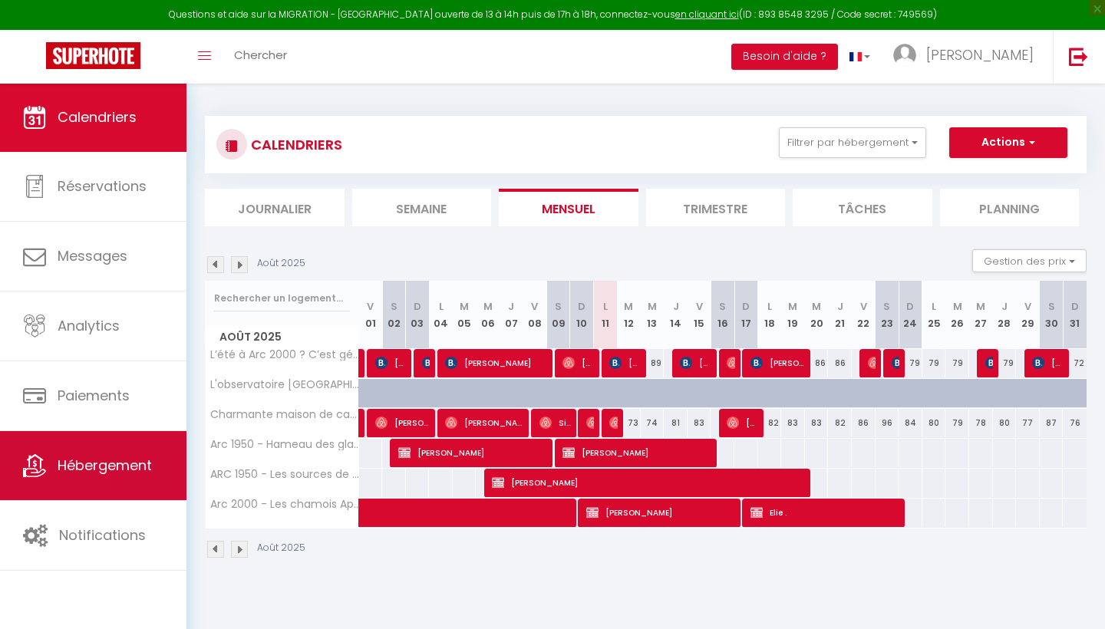
click at [68, 462] on span "Hébergement" at bounding box center [105, 465] width 94 height 19
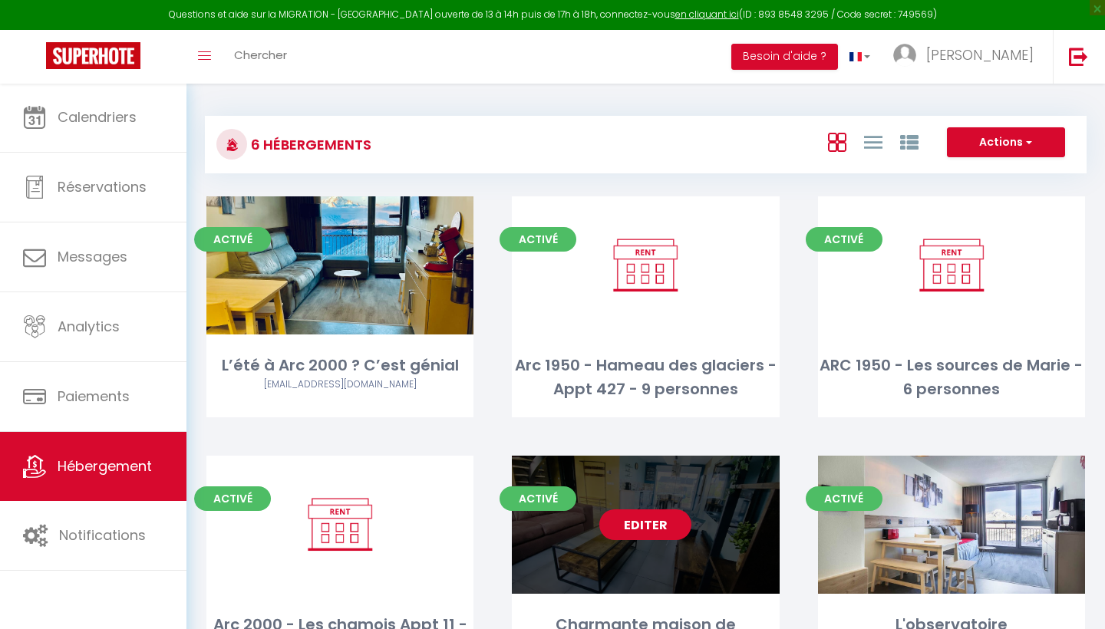
click at [656, 528] on link "Editer" at bounding box center [645, 525] width 92 height 31
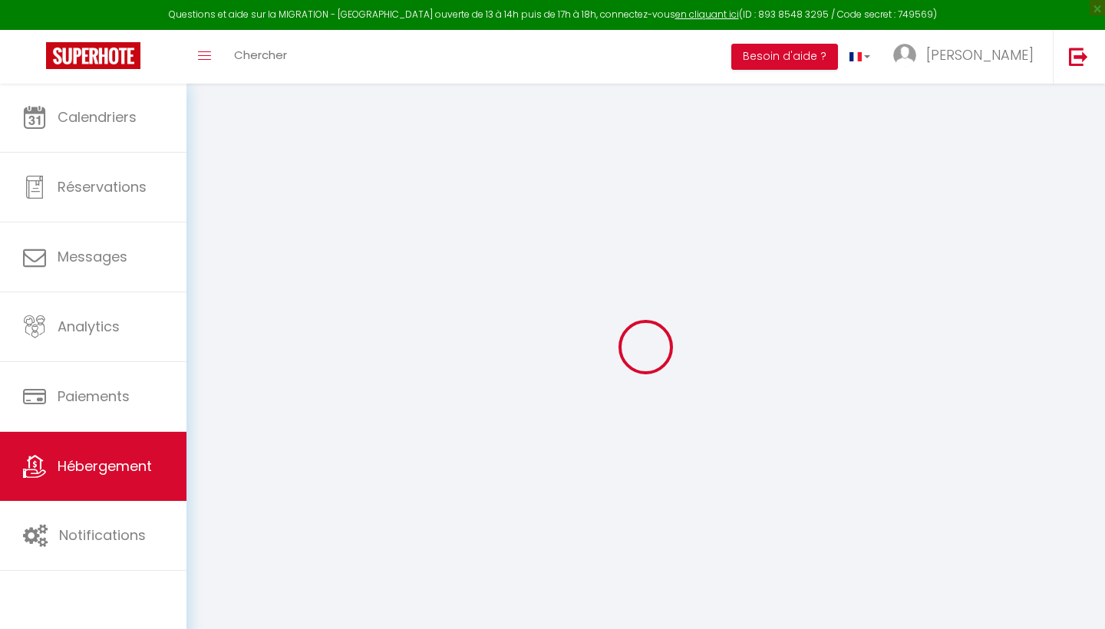
select select "+ 25 %"
select select "+ 60 %"
select select "+ 3 %"
select select "+ 20 %"
checkbox input "false"
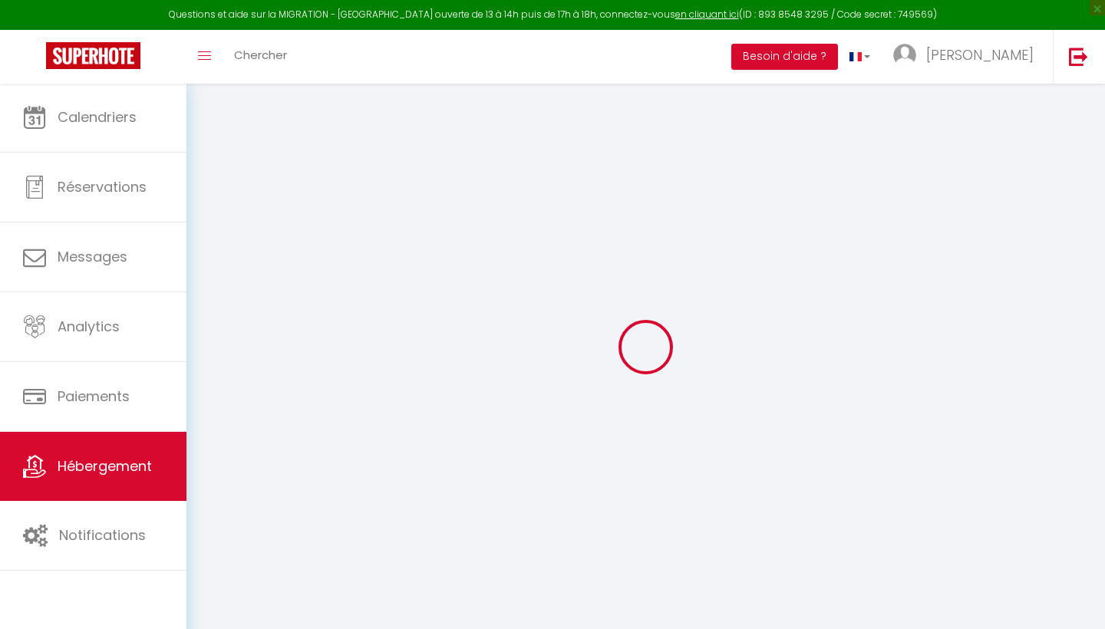
checkbox input "false"
select select "8181-1417537381681465215"
select select "365"
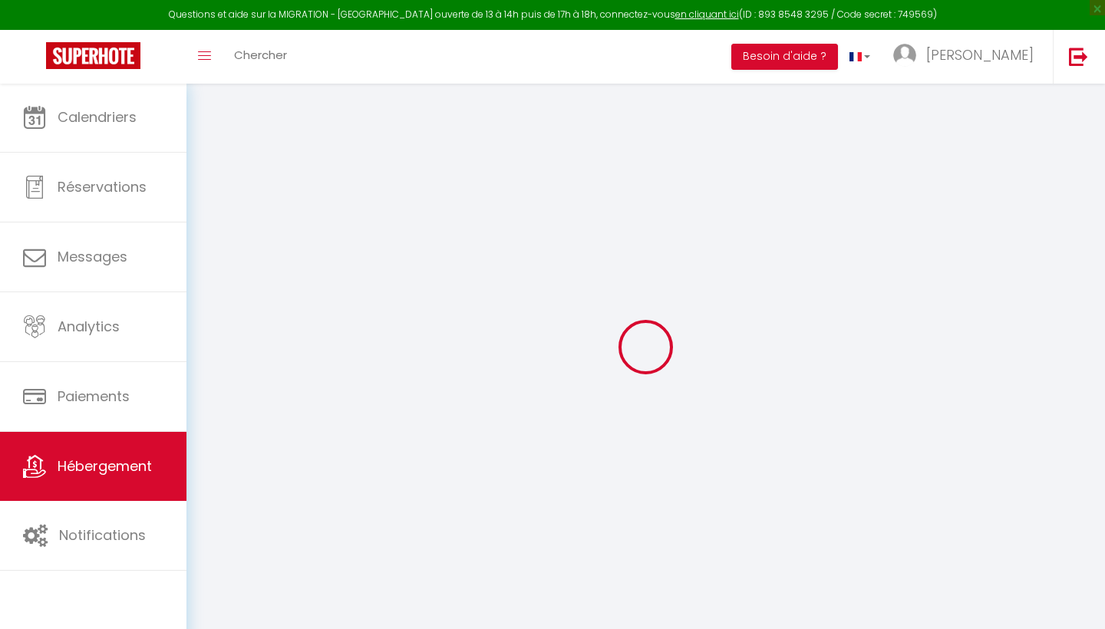
select select "EUR"
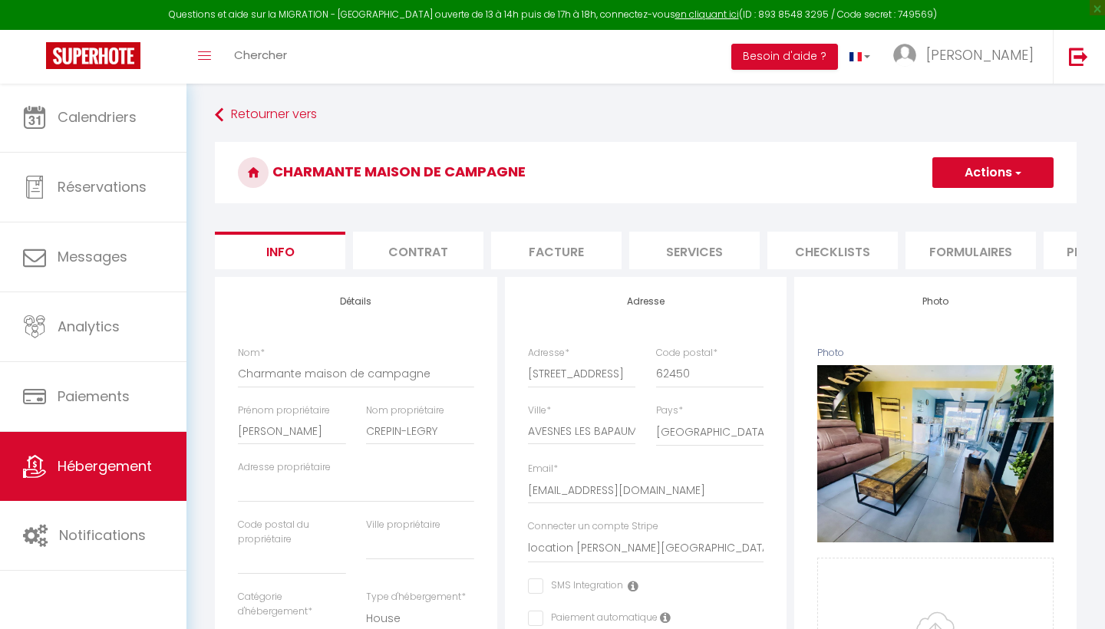
click at [721, 243] on li "Services" at bounding box center [694, 251] width 130 height 38
select select
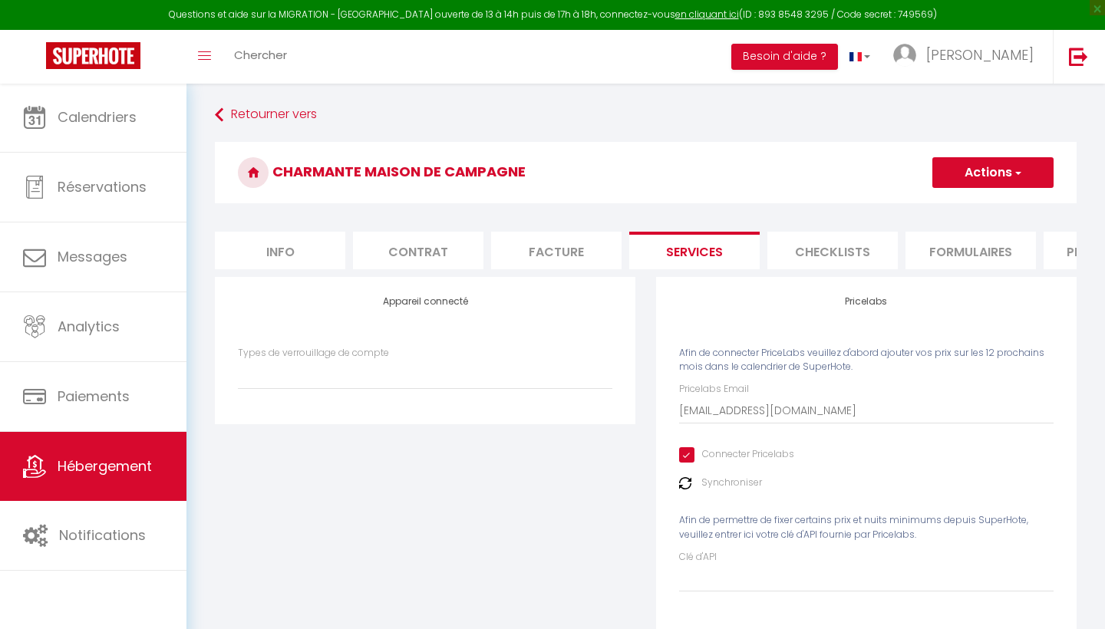
click at [1046, 249] on li "Plateformes" at bounding box center [1109, 251] width 130 height 38
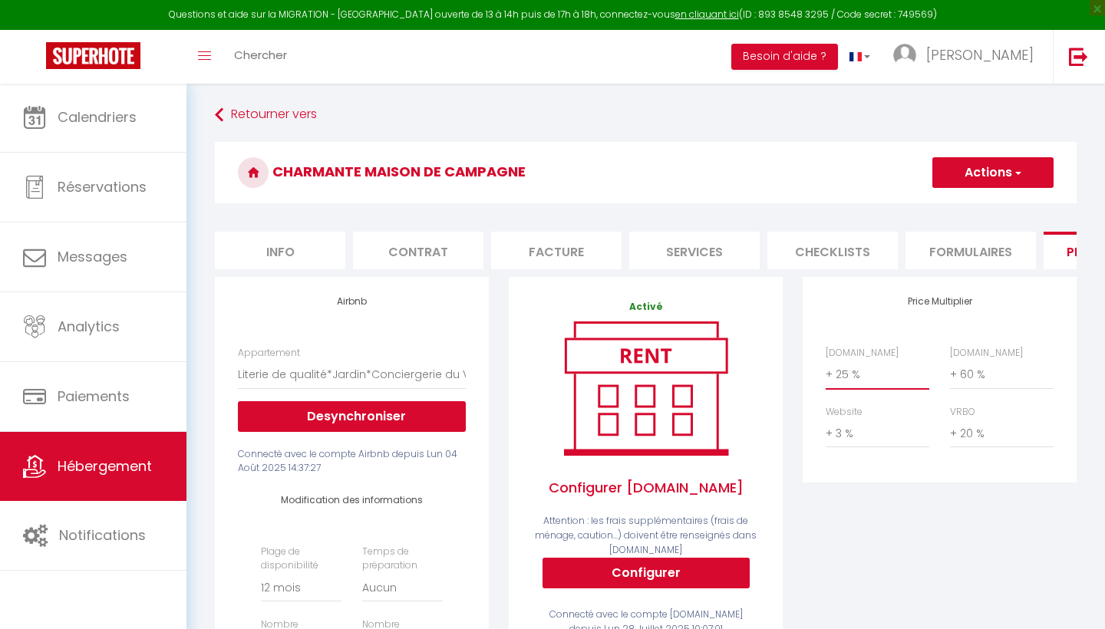
select select "+ 20 %"
click at [1020, 167] on span "button" at bounding box center [1017, 172] width 10 height 15
click at [989, 208] on link "Enregistrer" at bounding box center [992, 206] width 121 height 20
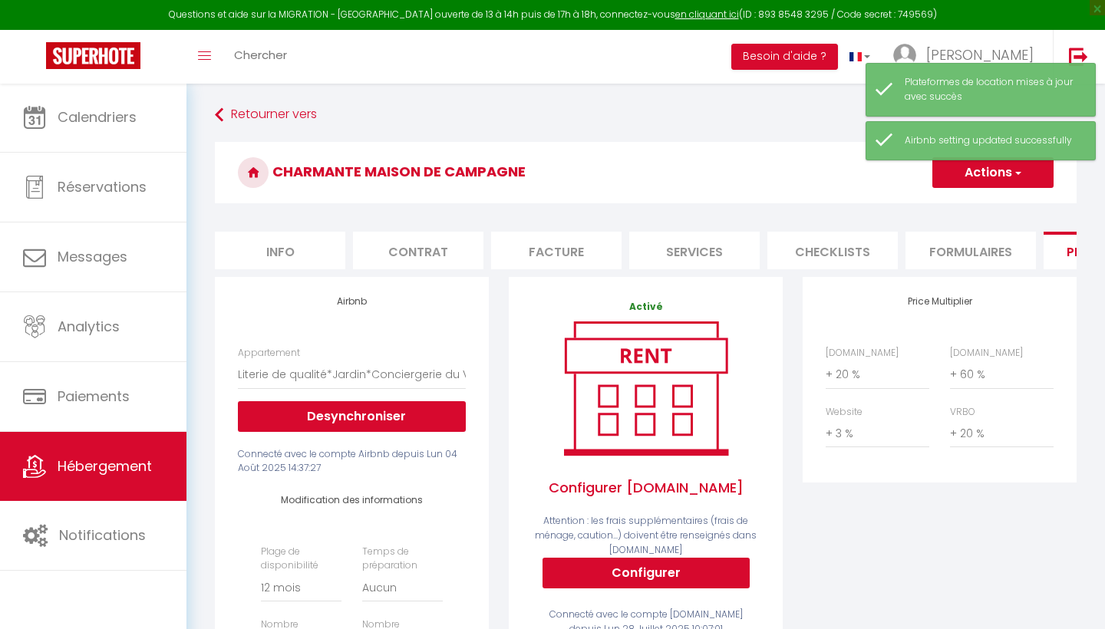
click at [137, 459] on span "Hébergement" at bounding box center [105, 466] width 94 height 19
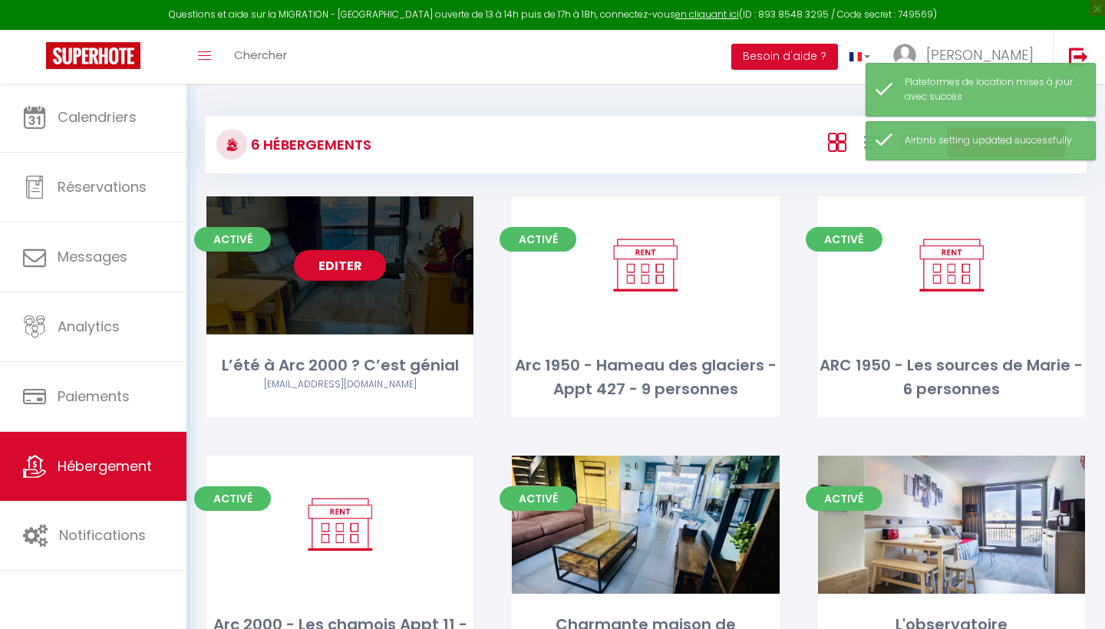
click at [367, 298] on div "Editer" at bounding box center [339, 265] width 267 height 138
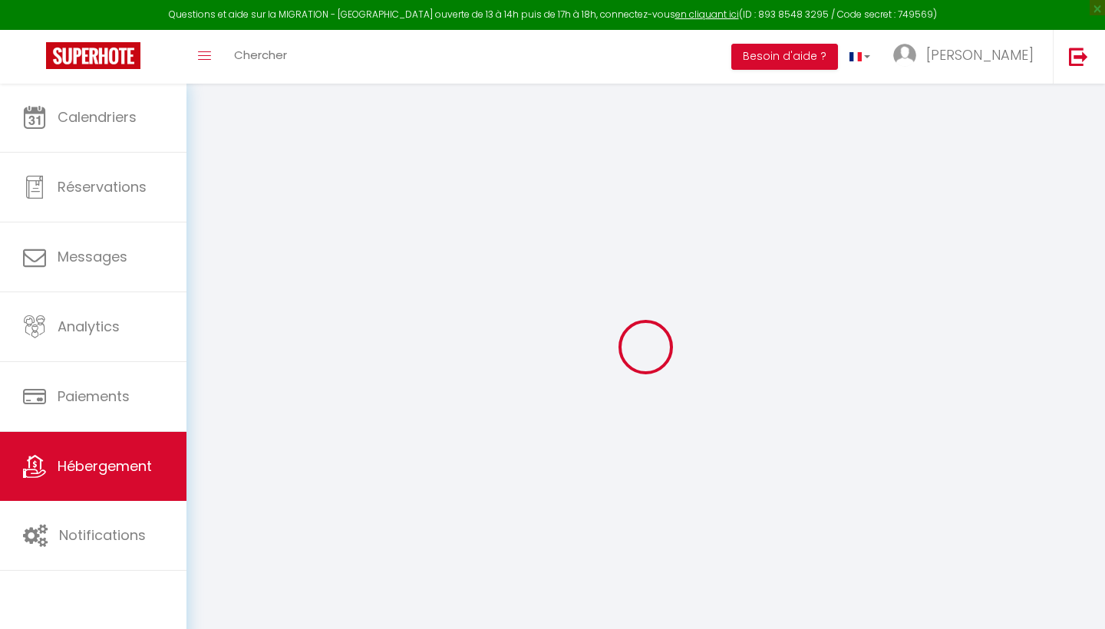
select select "+ 20 %"
select select "+ 50 %"
select select "+ 3 %"
select select "+ 20 %"
select select
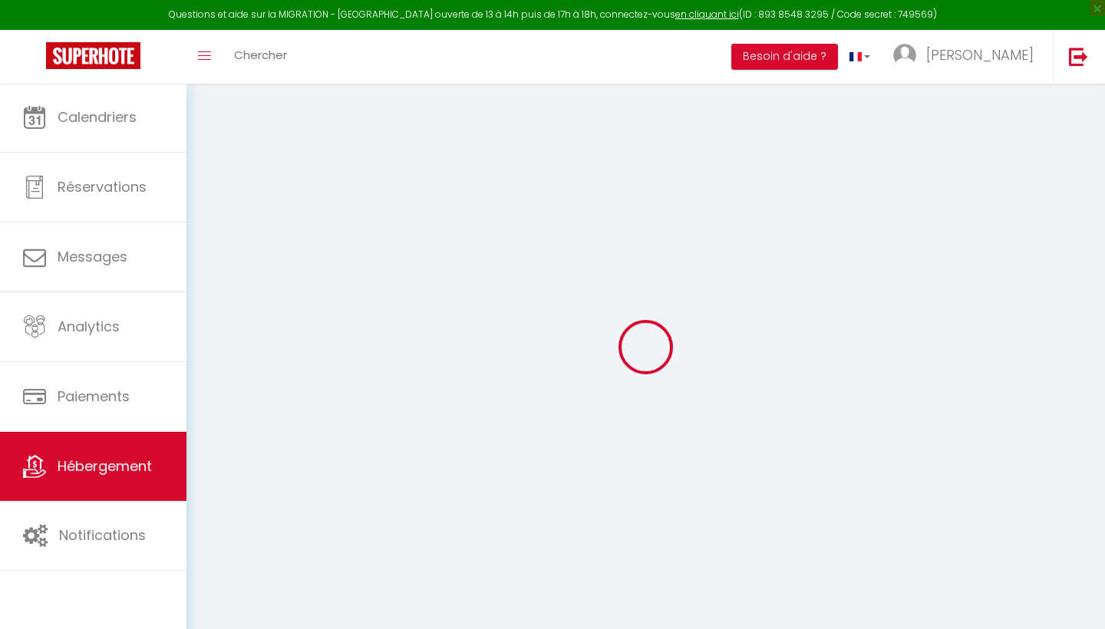
checkbox input "false"
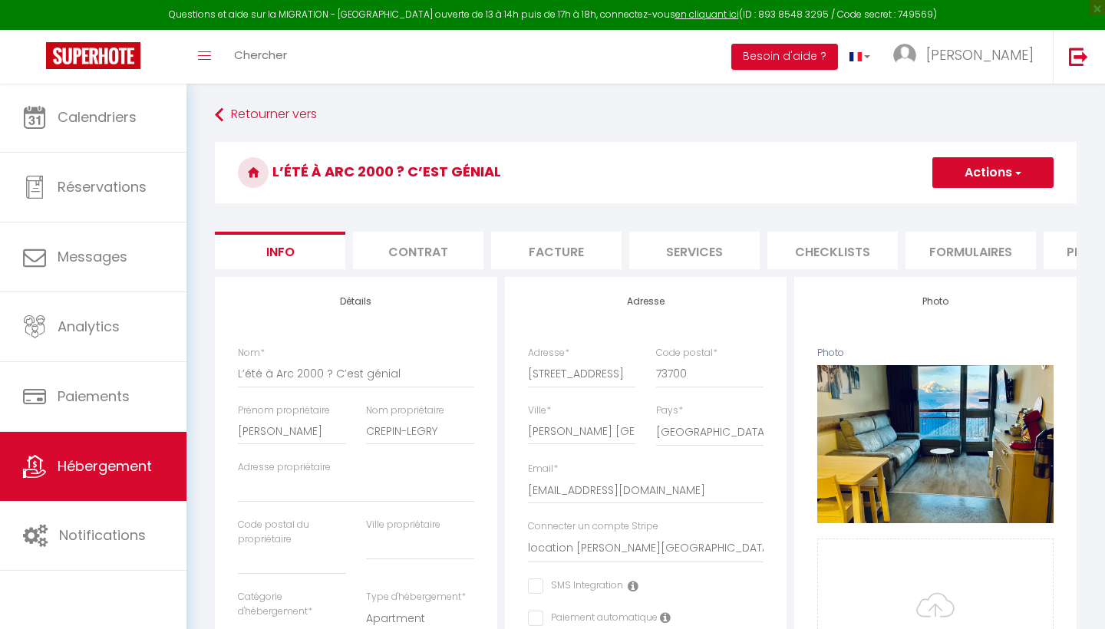
click at [1067, 246] on li "Plateformes" at bounding box center [1109, 251] width 130 height 38
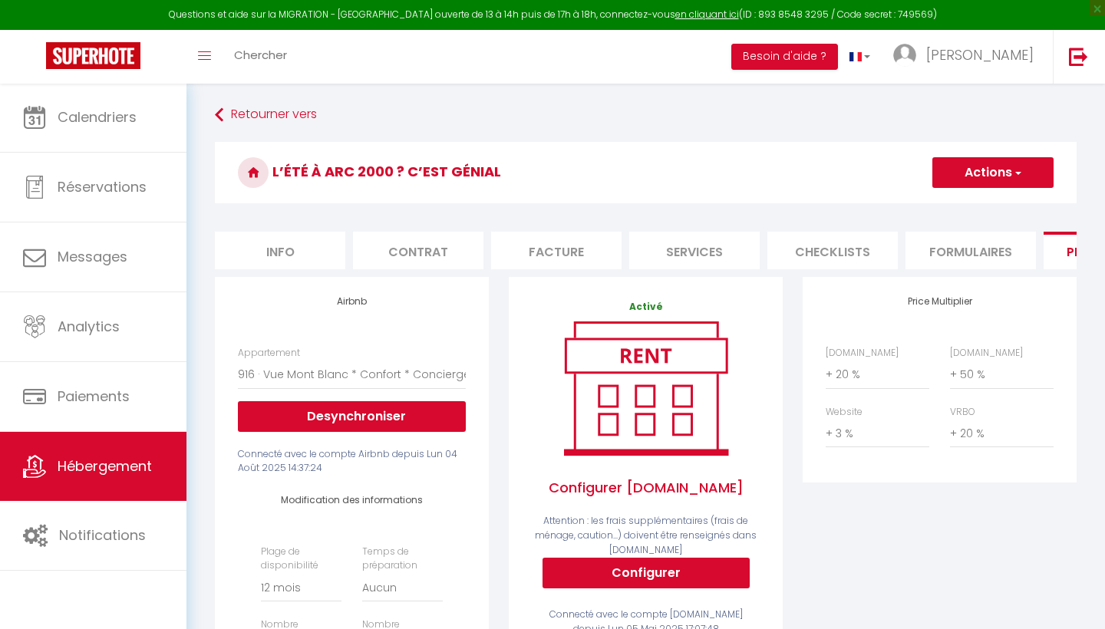
click at [140, 463] on span "Hébergement" at bounding box center [105, 466] width 94 height 19
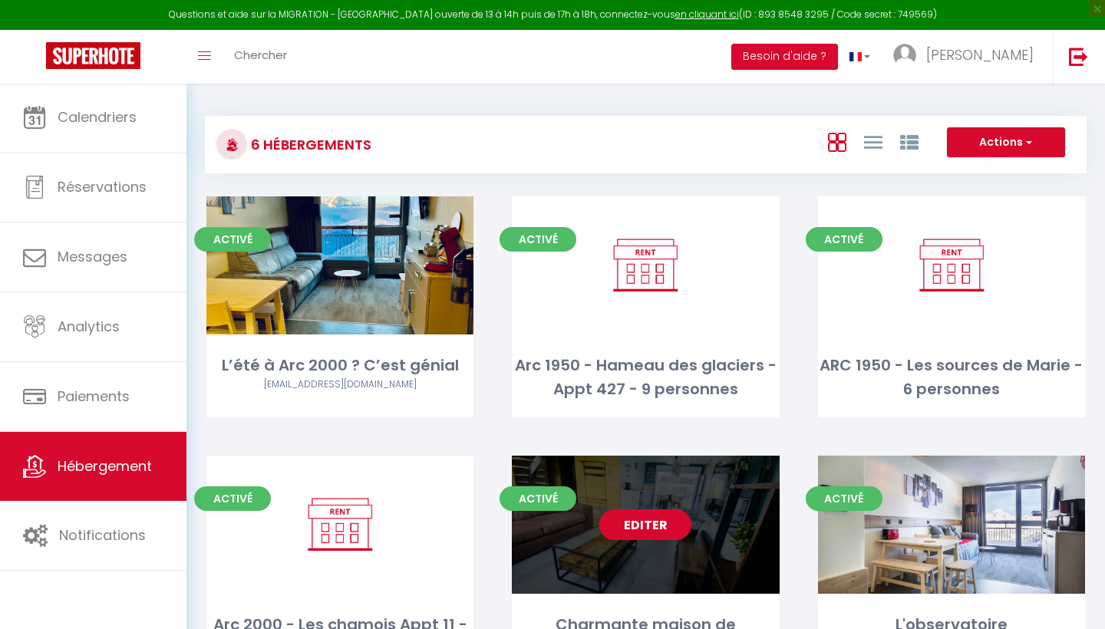
click at [646, 527] on link "Editer" at bounding box center [645, 525] width 92 height 31
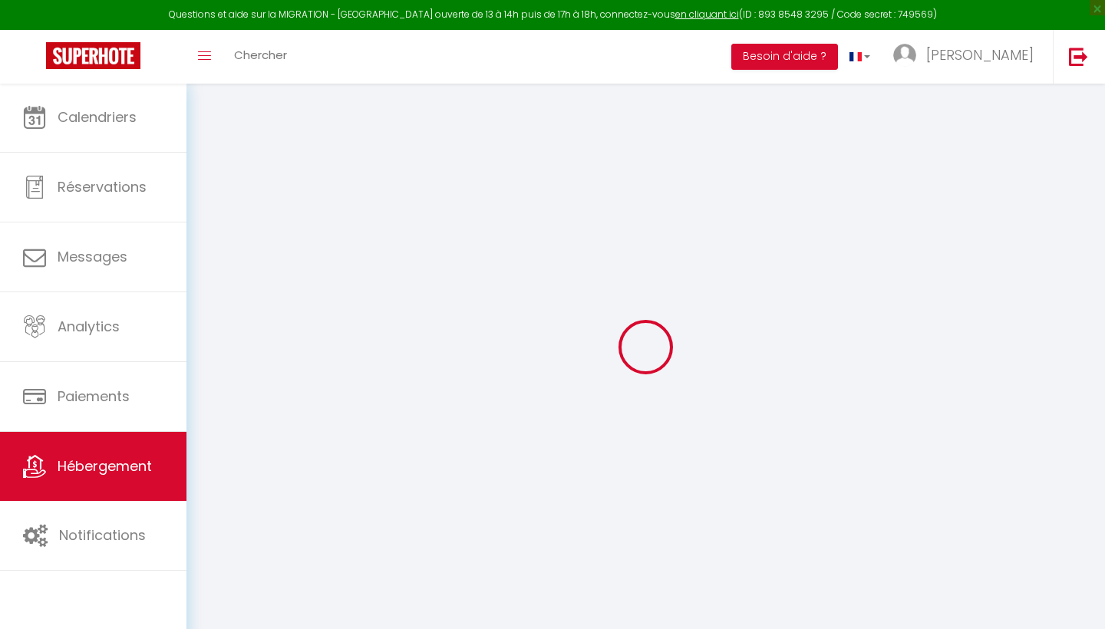
select select "+ 20 %"
select select "+ 60 %"
select select "+ 3 %"
select select "+ 20 %"
checkbox input "false"
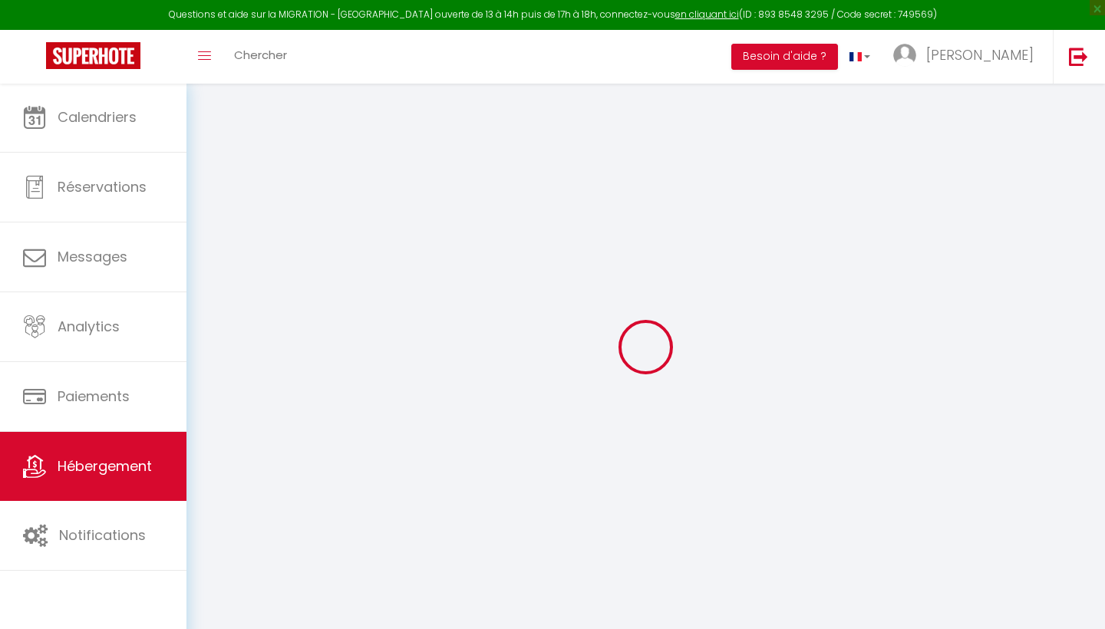
checkbox input "false"
select select "8181-1417537381681465215"
select select "365"
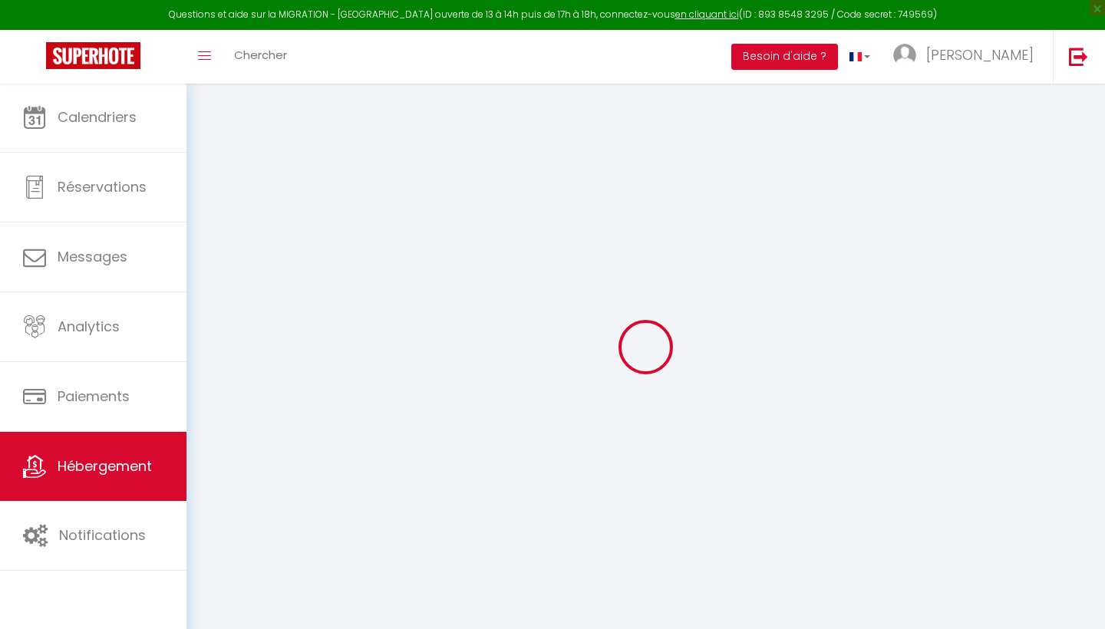
select select "EUR"
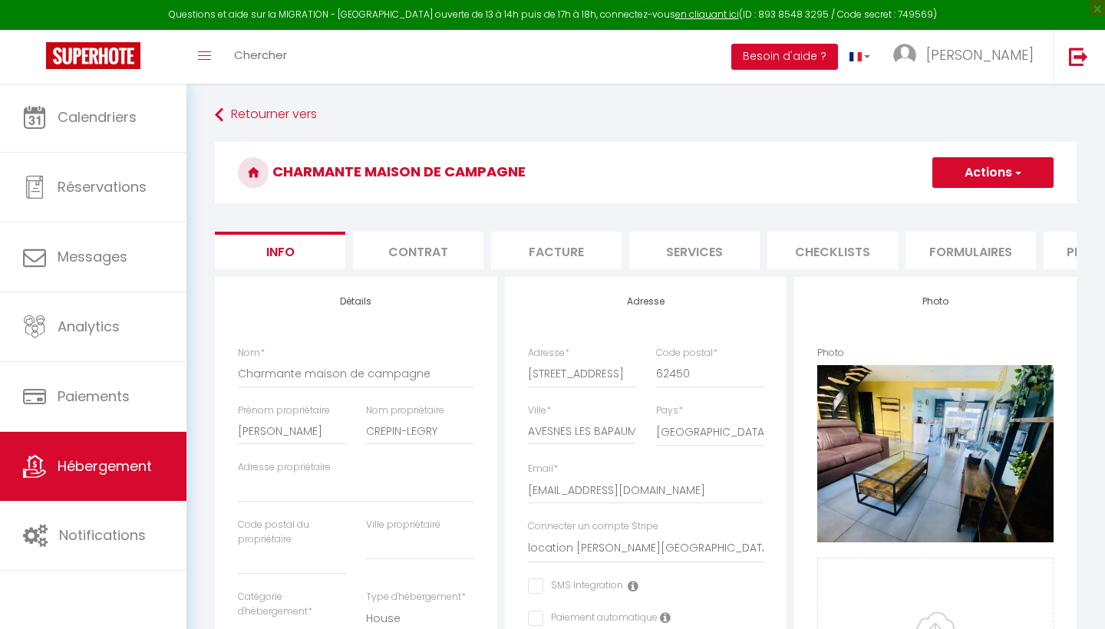
click at [1066, 246] on li "Plateformes" at bounding box center [1109, 251] width 130 height 38
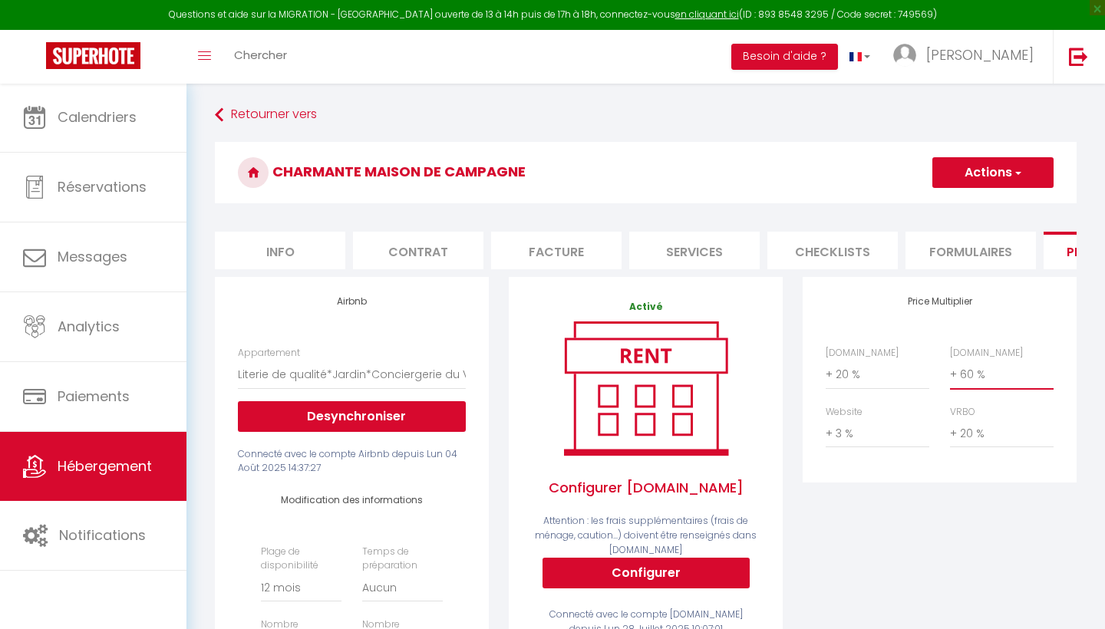
select select "+ 50 %"
click at [1002, 163] on button "Actions" at bounding box center [993, 172] width 121 height 31
click at [986, 198] on link "Enregistrer" at bounding box center [992, 206] width 121 height 20
